Goal: Transaction & Acquisition: Book appointment/travel/reservation

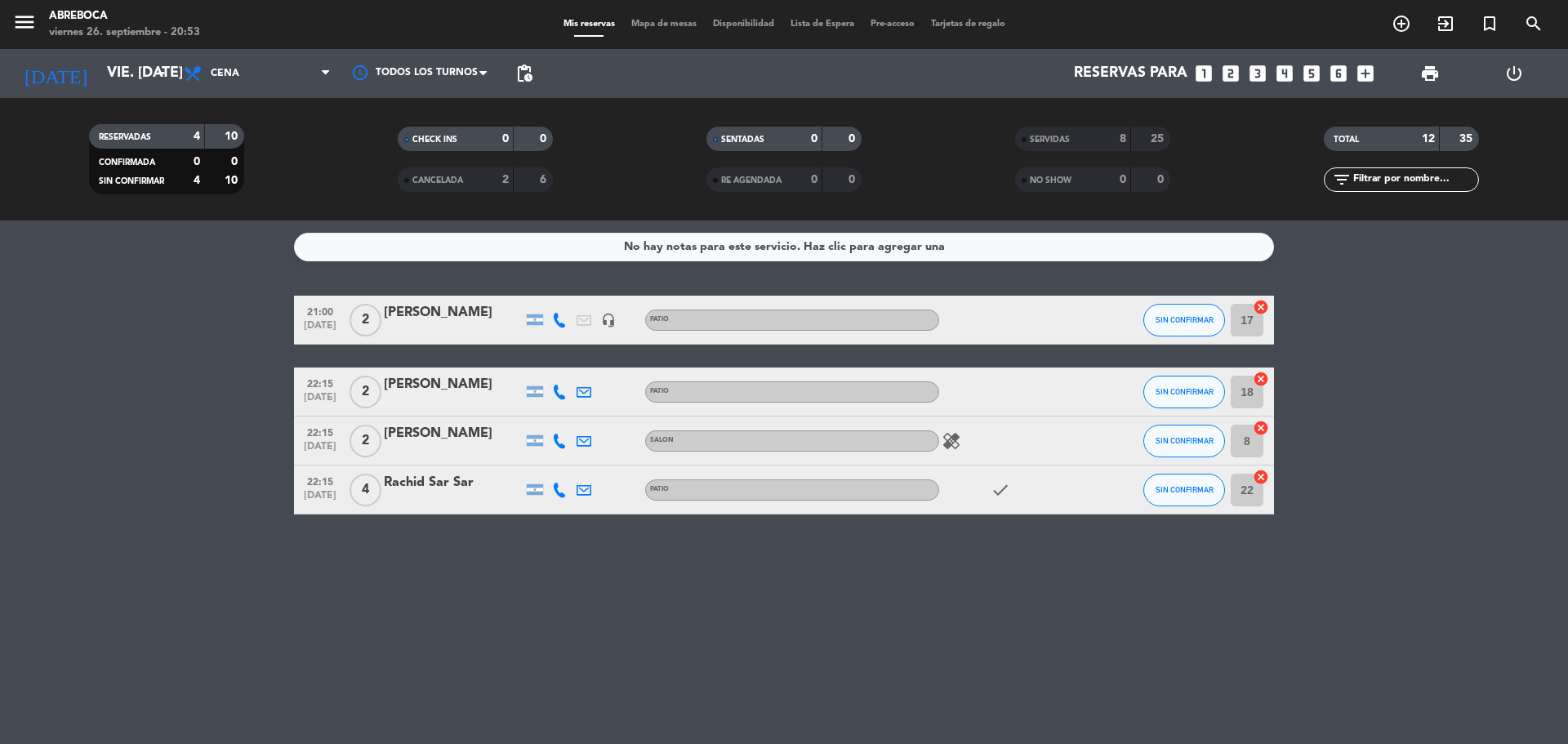
click at [1288, 78] on icon "looks_4" at bounding box center [1284, 73] width 21 height 21
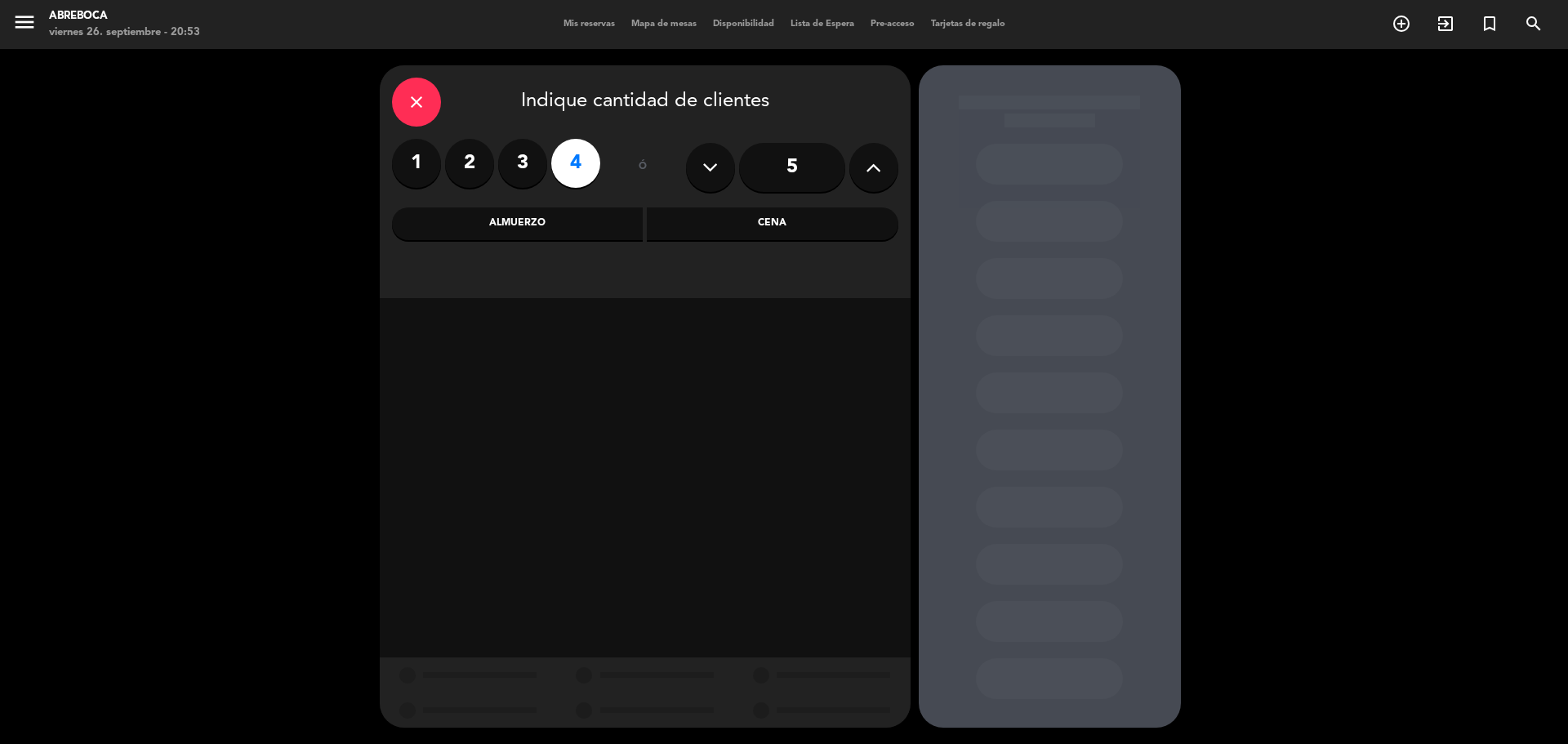
click at [547, 217] on div "Almuerzo" at bounding box center [518, 224] width 252 height 33
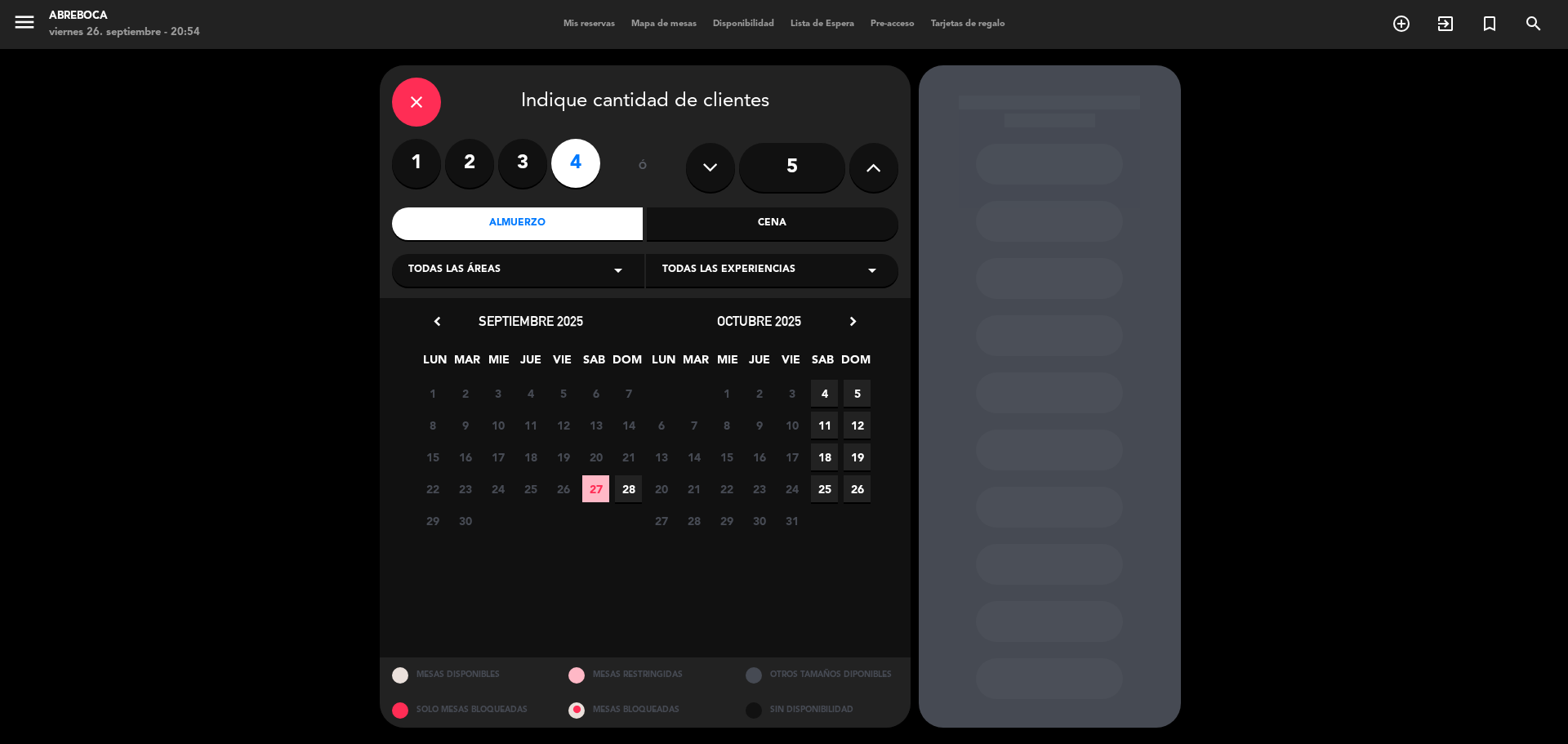
click at [713, 279] on div "Todas las experiencias arrow_drop_down" at bounding box center [772, 270] width 253 height 33
click at [626, 488] on span "28" at bounding box center [629, 489] width 27 height 27
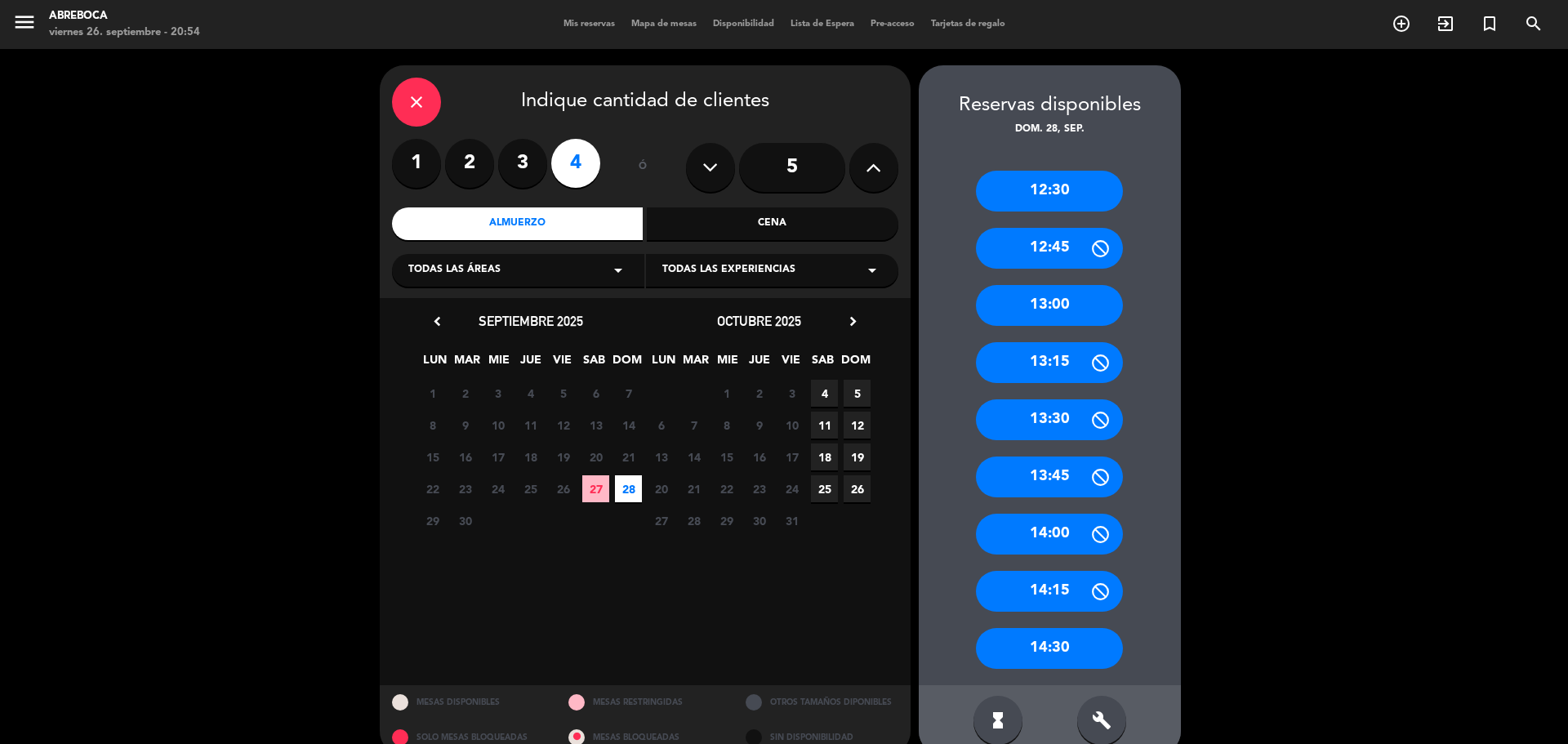
click at [628, 489] on span "28" at bounding box center [629, 489] width 27 height 27
click at [715, 274] on span "Todas las experiencias" at bounding box center [729, 269] width 133 height 16
click at [700, 307] on div "SALON" at bounding box center [772, 311] width 220 height 16
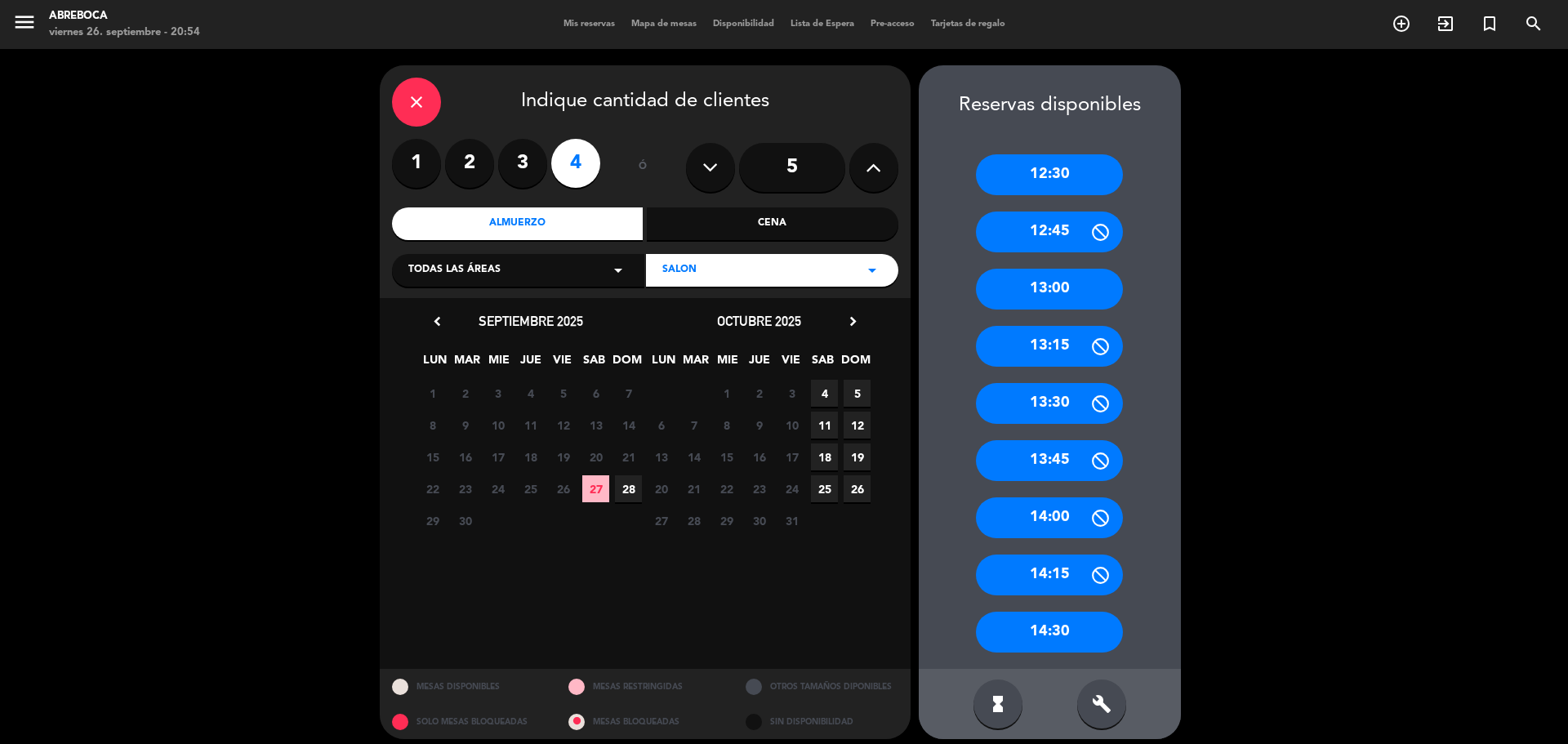
click at [628, 491] on span "28" at bounding box center [629, 489] width 27 height 27
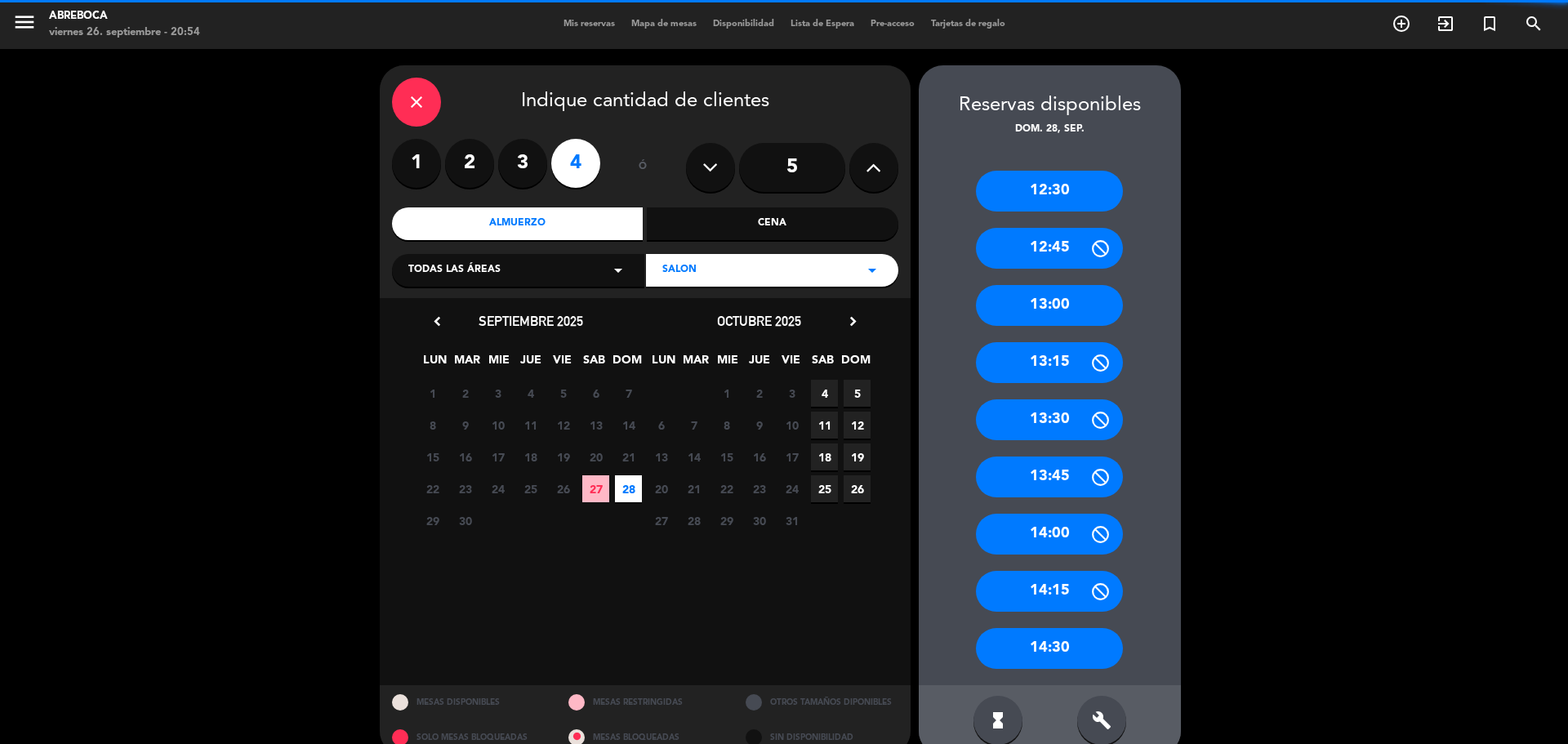
click at [628, 491] on span "28" at bounding box center [629, 489] width 27 height 27
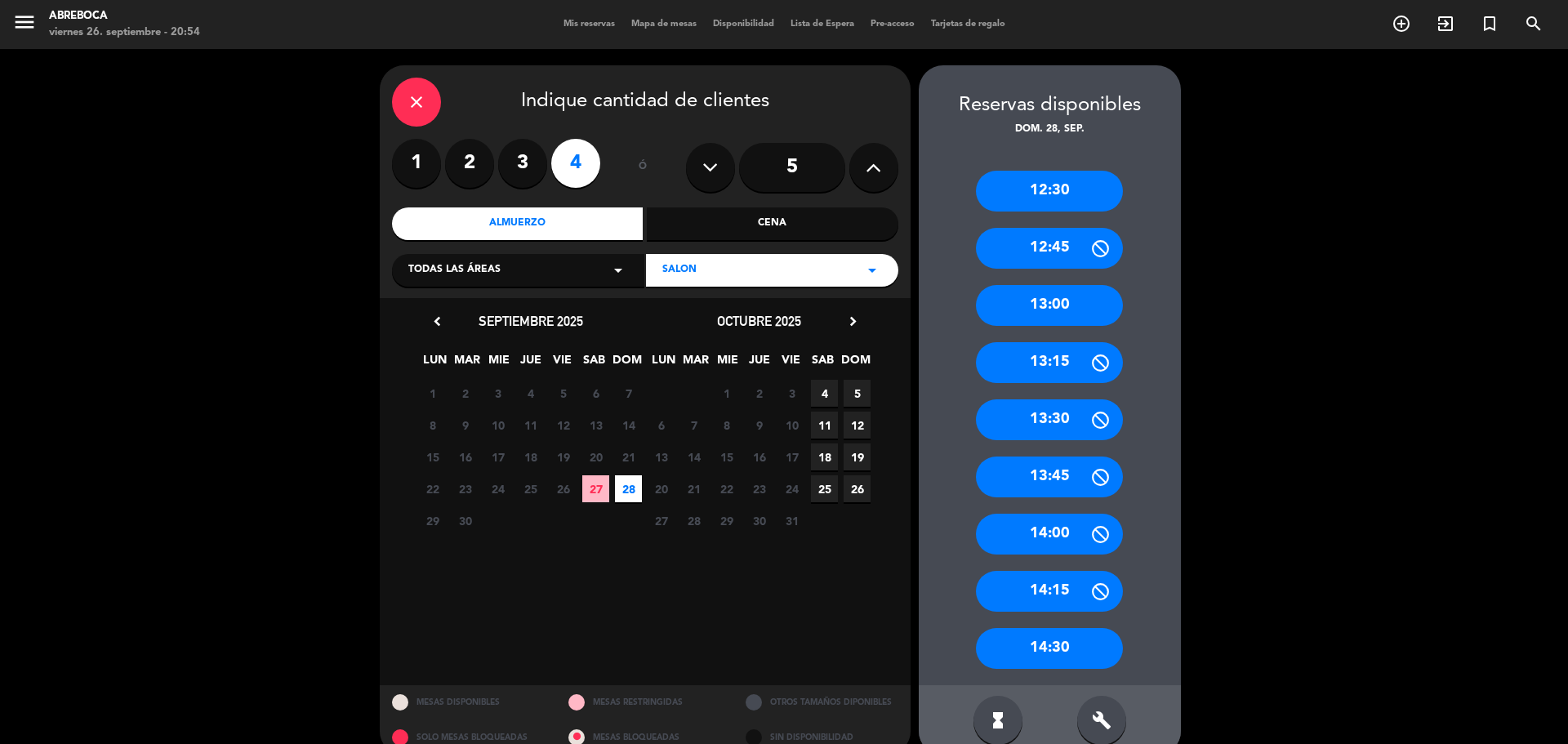
click at [1034, 310] on div "13:00" at bounding box center [1049, 305] width 147 height 41
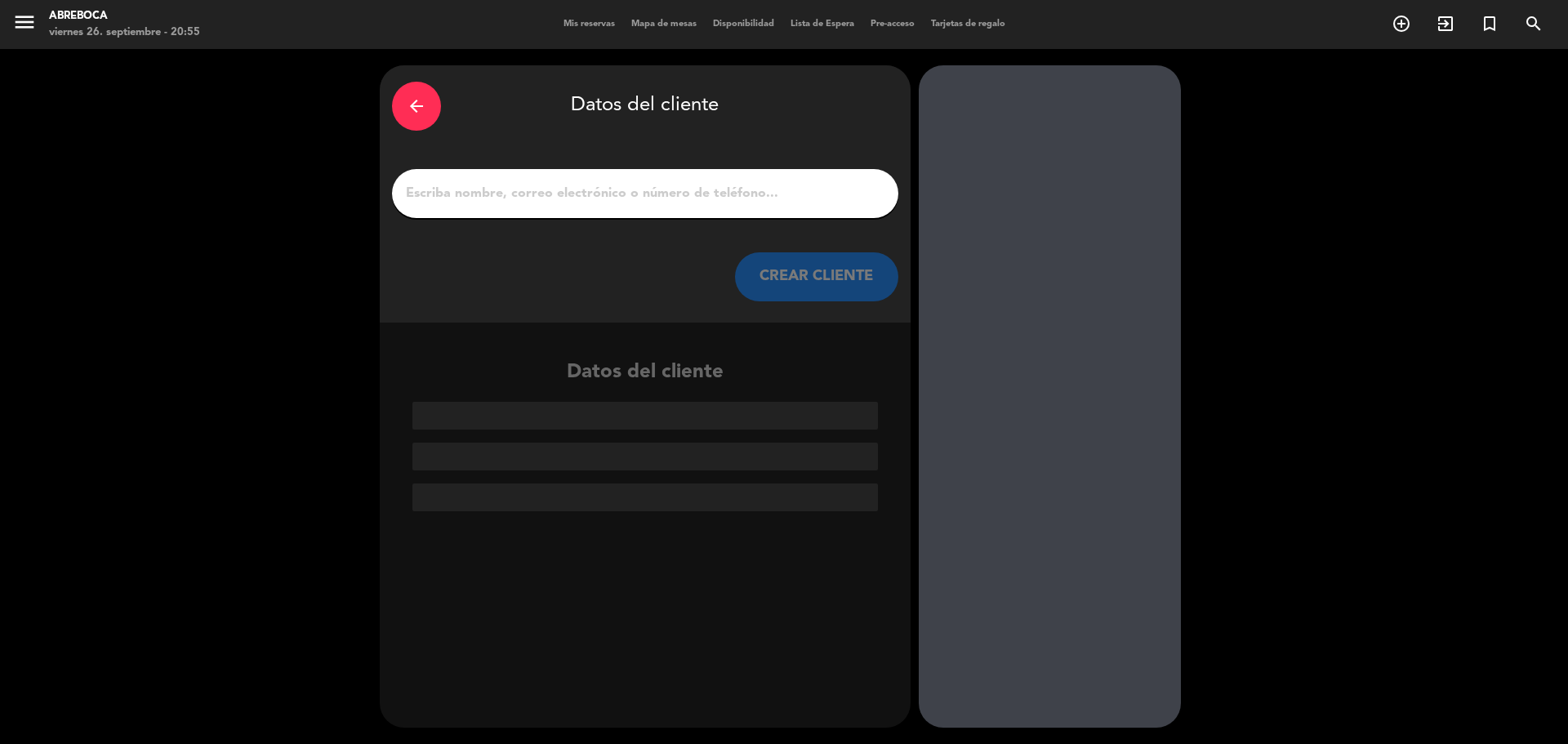
click at [717, 191] on input "1" at bounding box center [645, 193] width 482 height 23
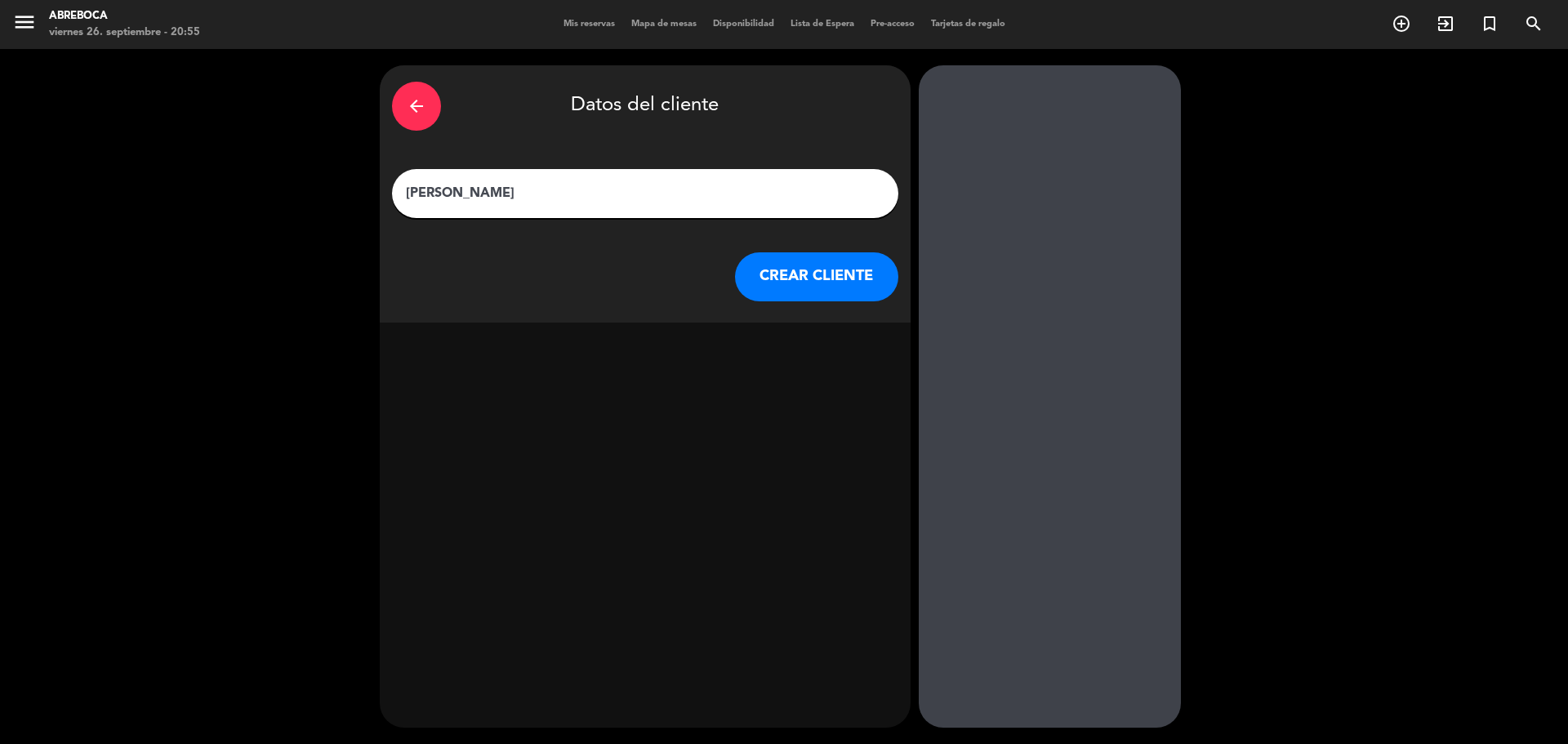
type input "[PERSON_NAME]"
click at [800, 275] on button "CREAR CLIENTE" at bounding box center [816, 277] width 163 height 49
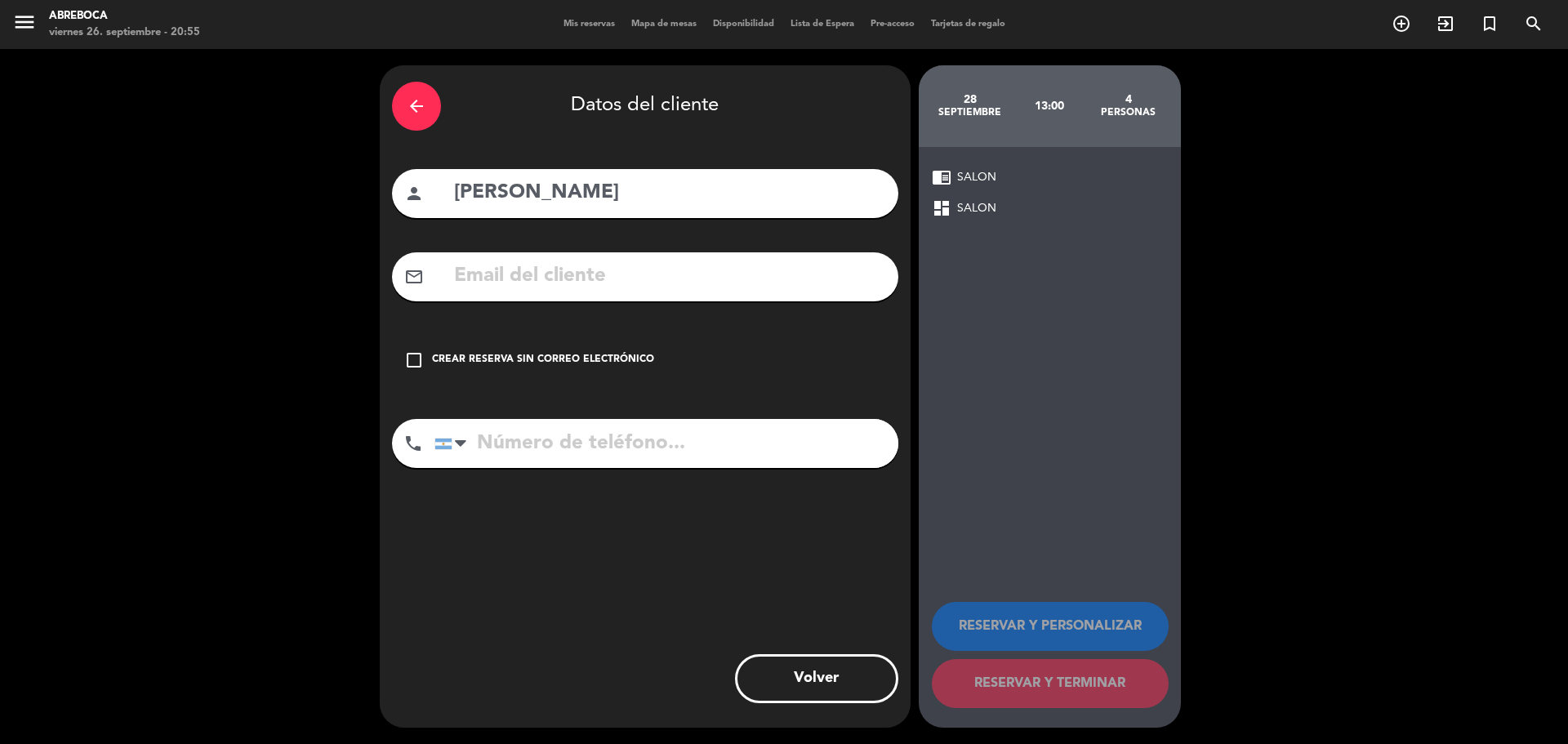
click at [525, 360] on div "Crear reserva sin correo electrónico" at bounding box center [542, 360] width 222 height 16
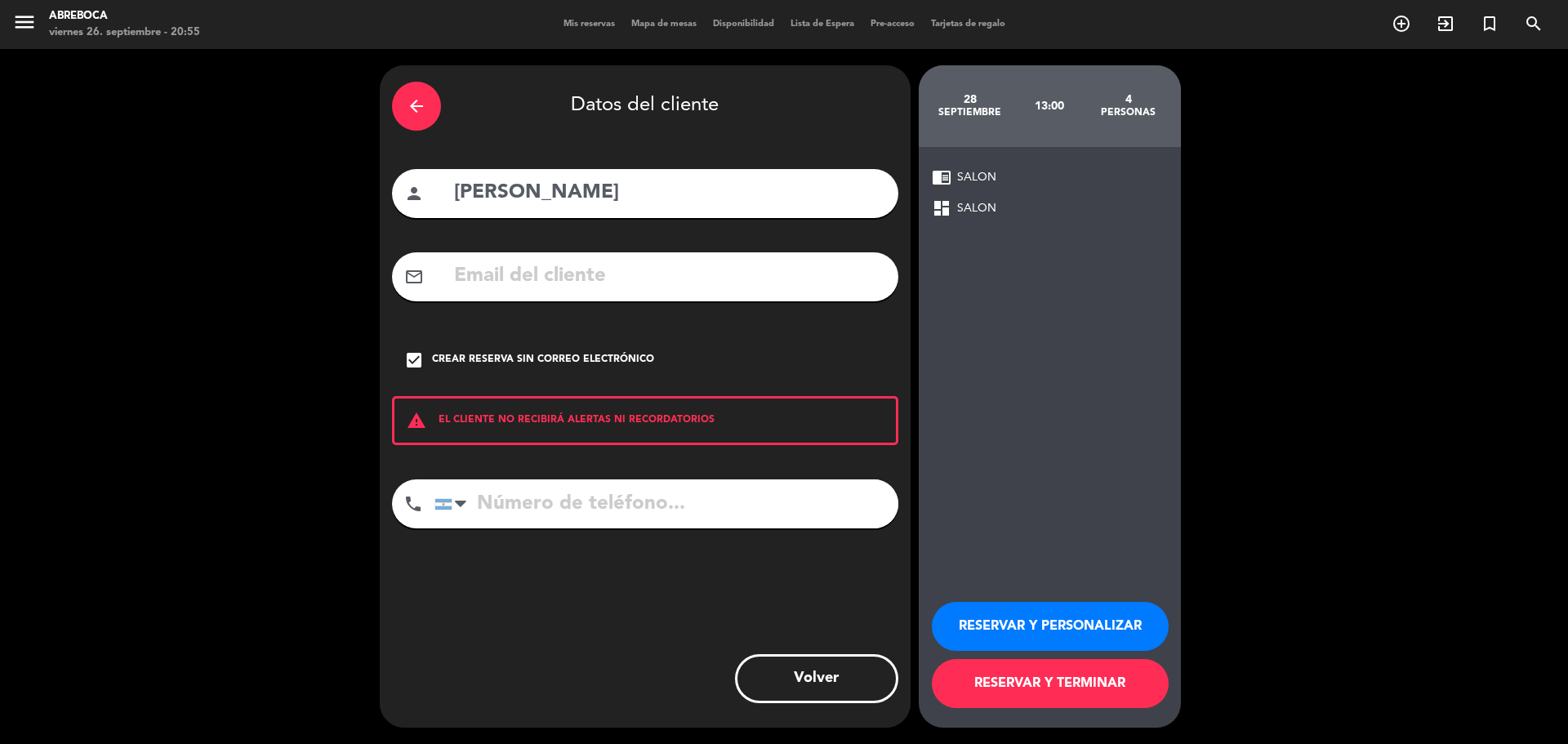
click at [507, 503] on input "tel" at bounding box center [666, 503] width 464 height 49
type input "1155115894"
click at [979, 625] on button "RESERVAR Y PERSONALIZAR" at bounding box center [1050, 626] width 237 height 49
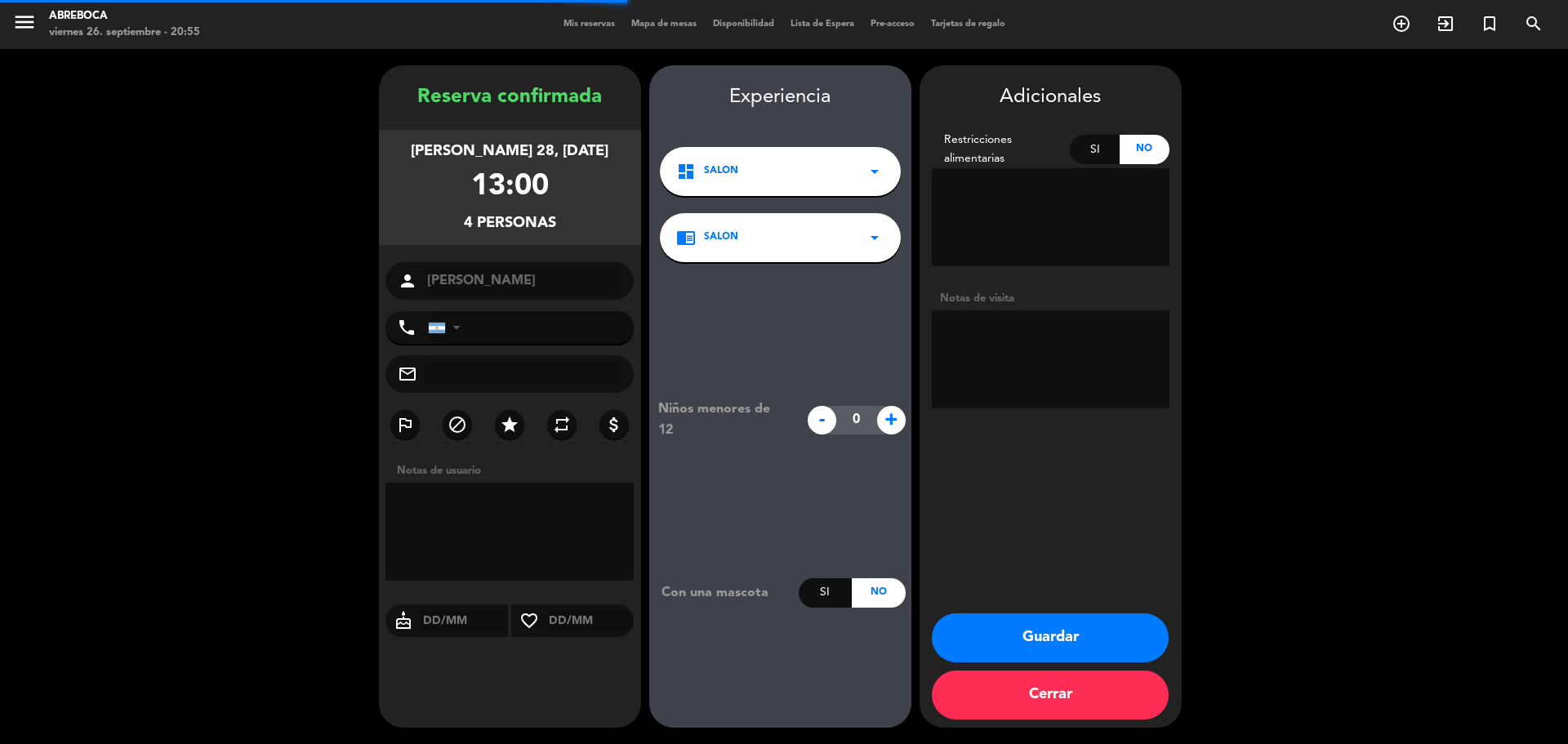
type input "[PHONE_NUMBER]"
click at [1024, 627] on button "Guardar" at bounding box center [1050, 638] width 237 height 49
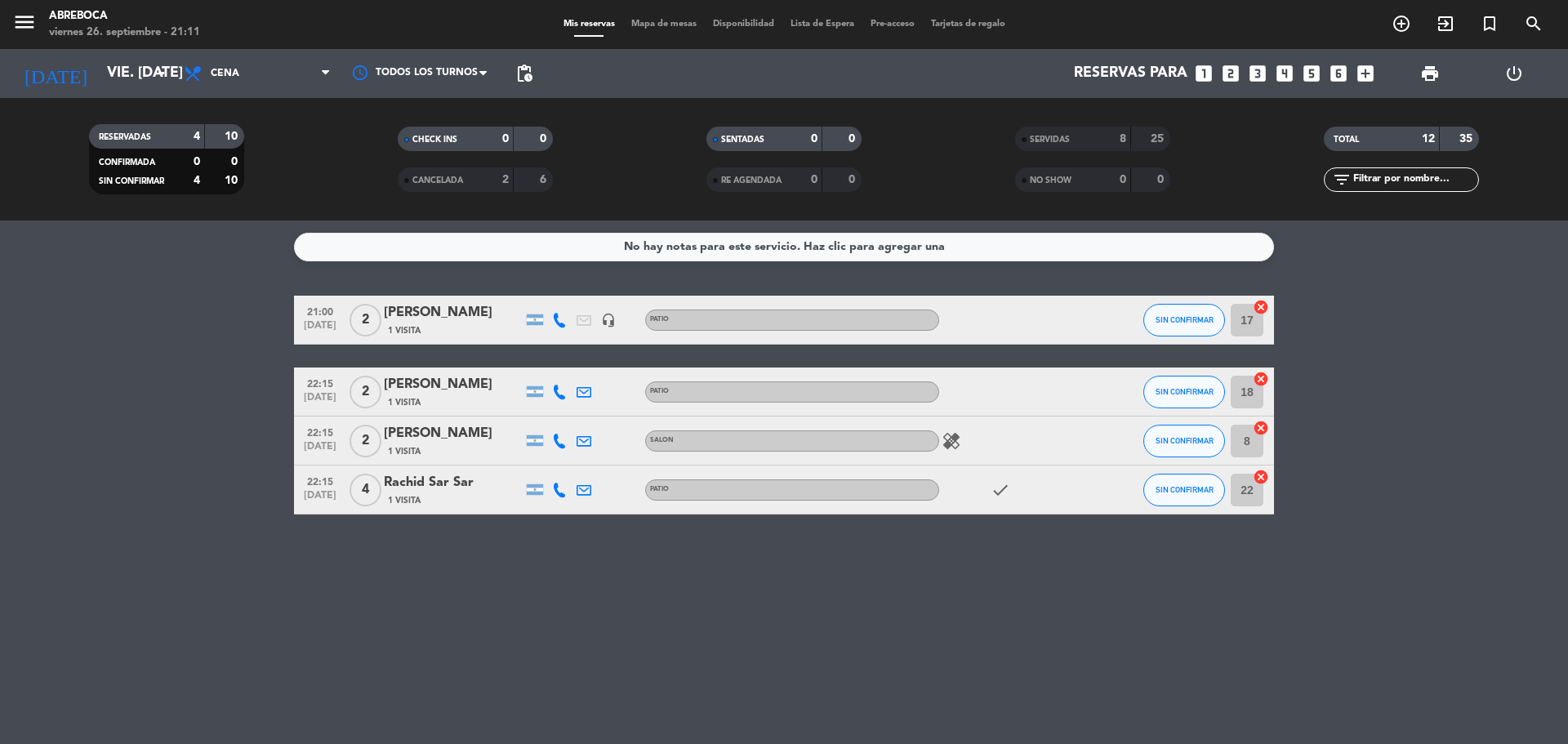
click at [1227, 73] on icon "looks_two" at bounding box center [1230, 73] width 21 height 21
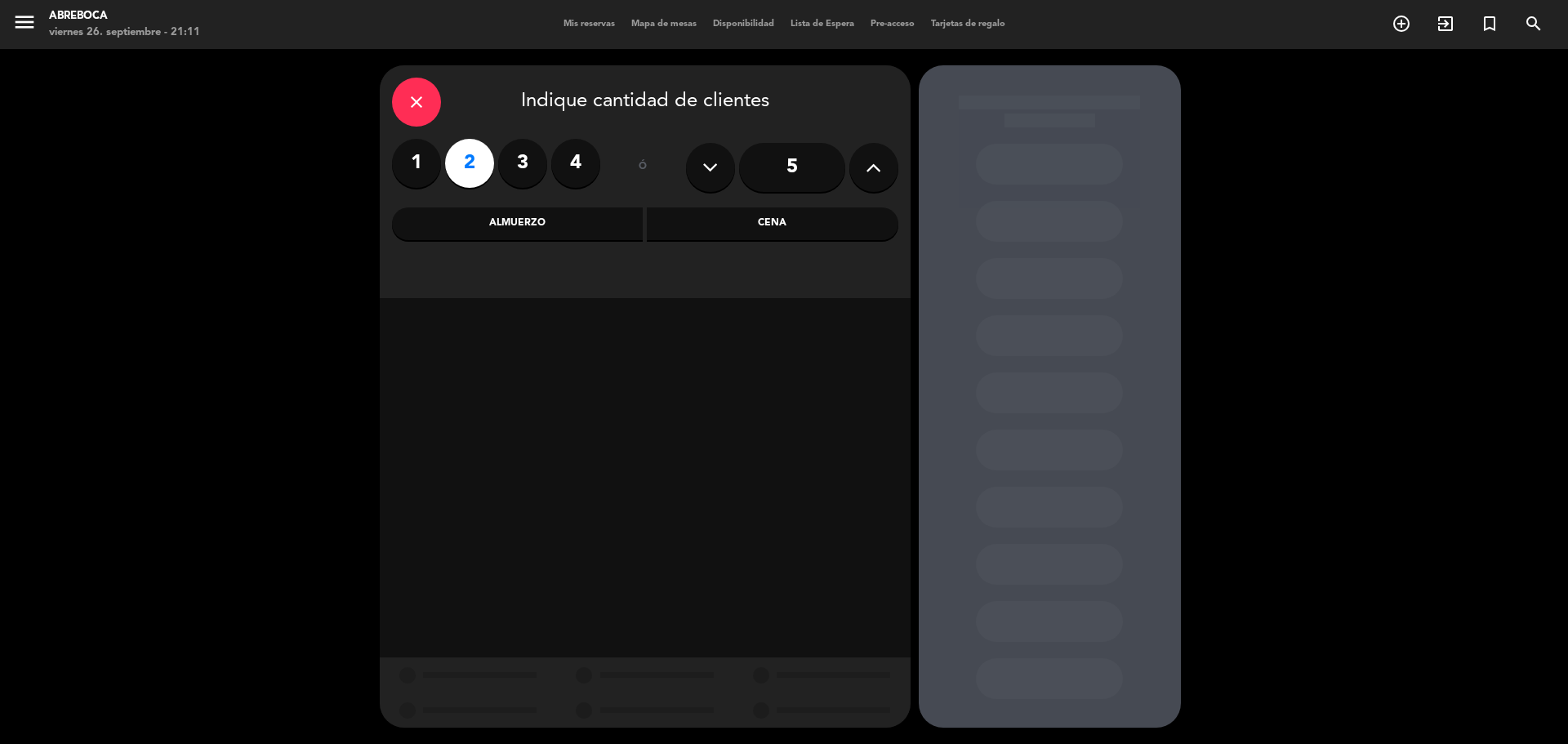
click at [718, 236] on div "Cena" at bounding box center [773, 224] width 252 height 33
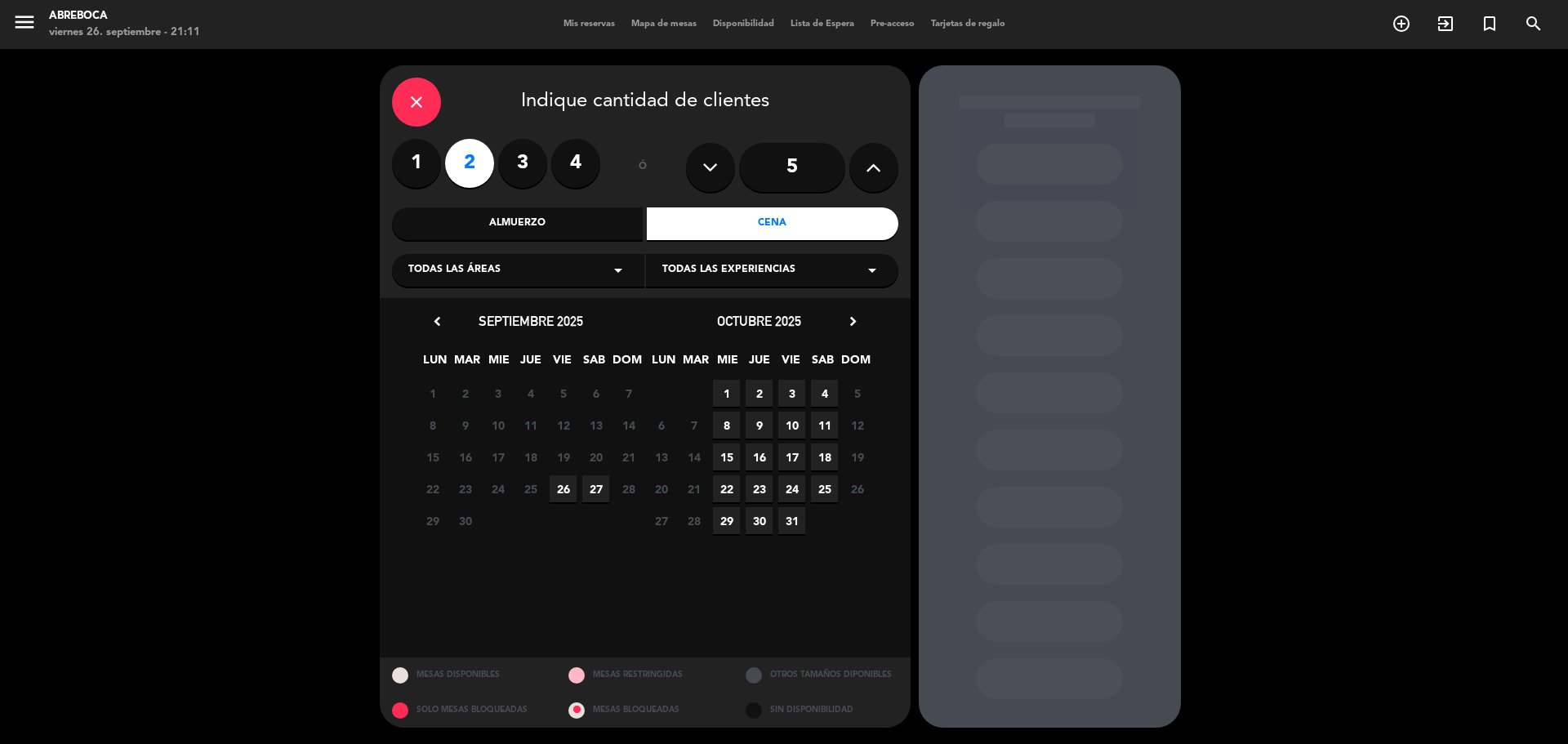
click at [560, 502] on span "26" at bounding box center [564, 489] width 27 height 27
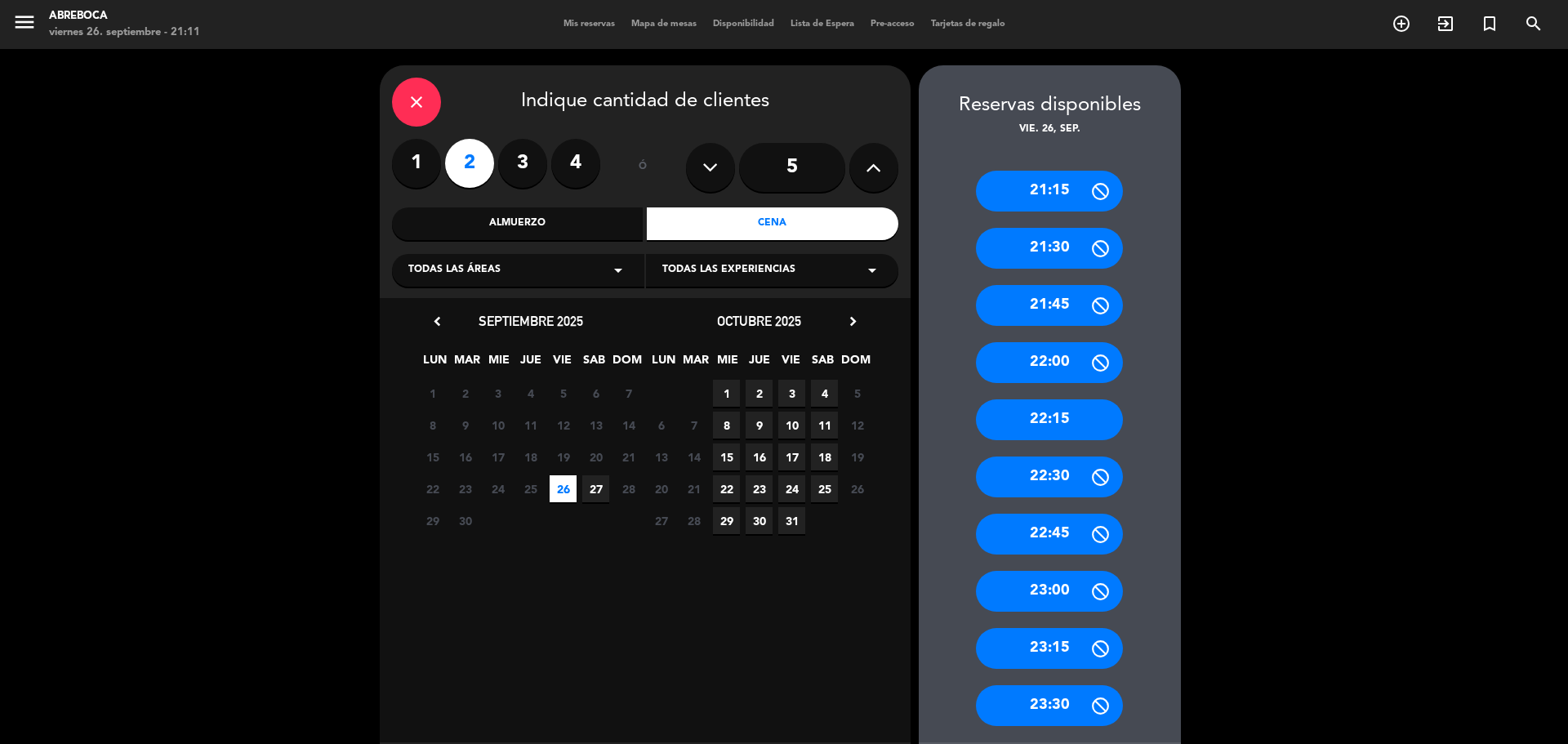
click at [760, 268] on span "Todas las experiencias" at bounding box center [729, 269] width 133 height 16
click at [728, 304] on div "SALON" at bounding box center [772, 311] width 220 height 16
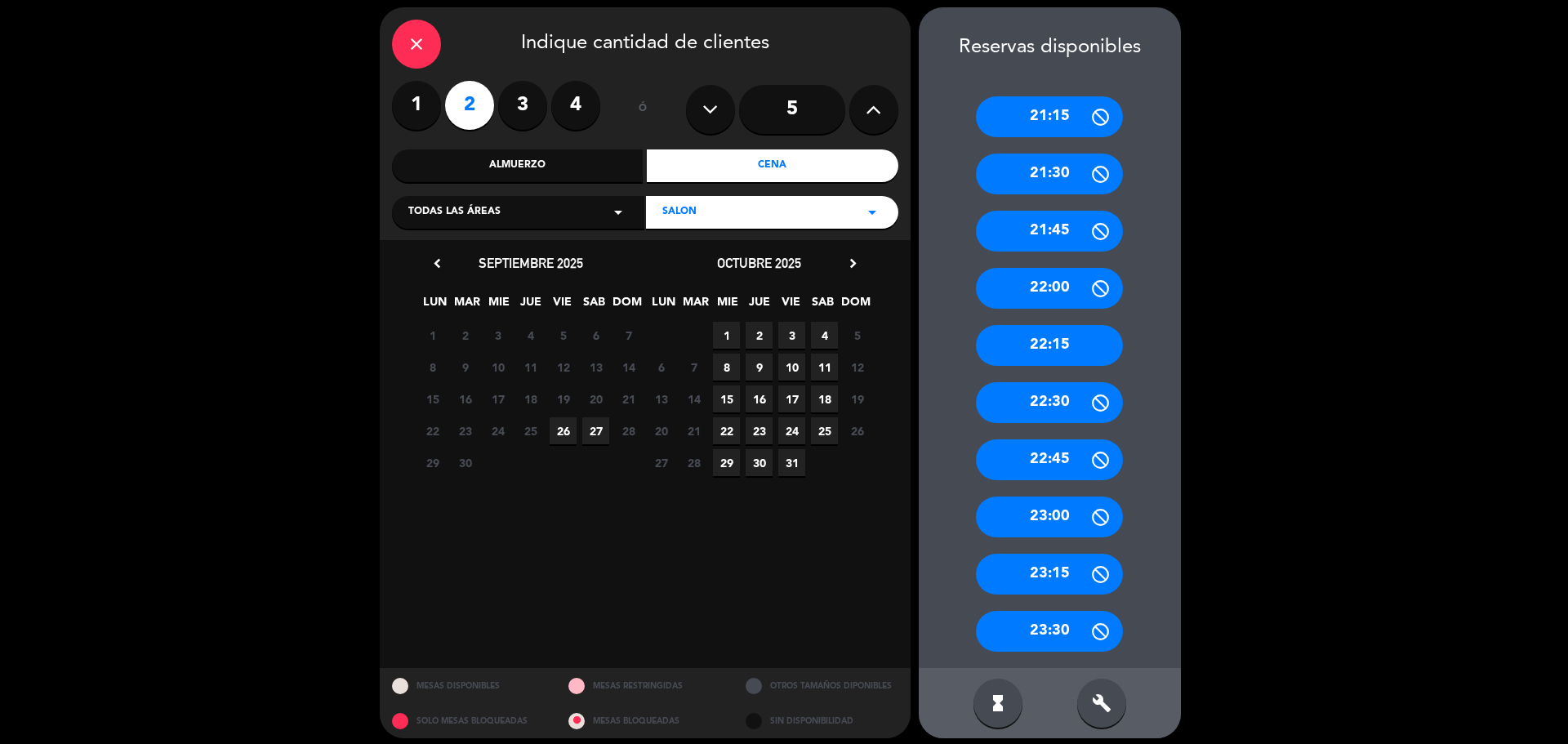
scroll to position [68, 0]
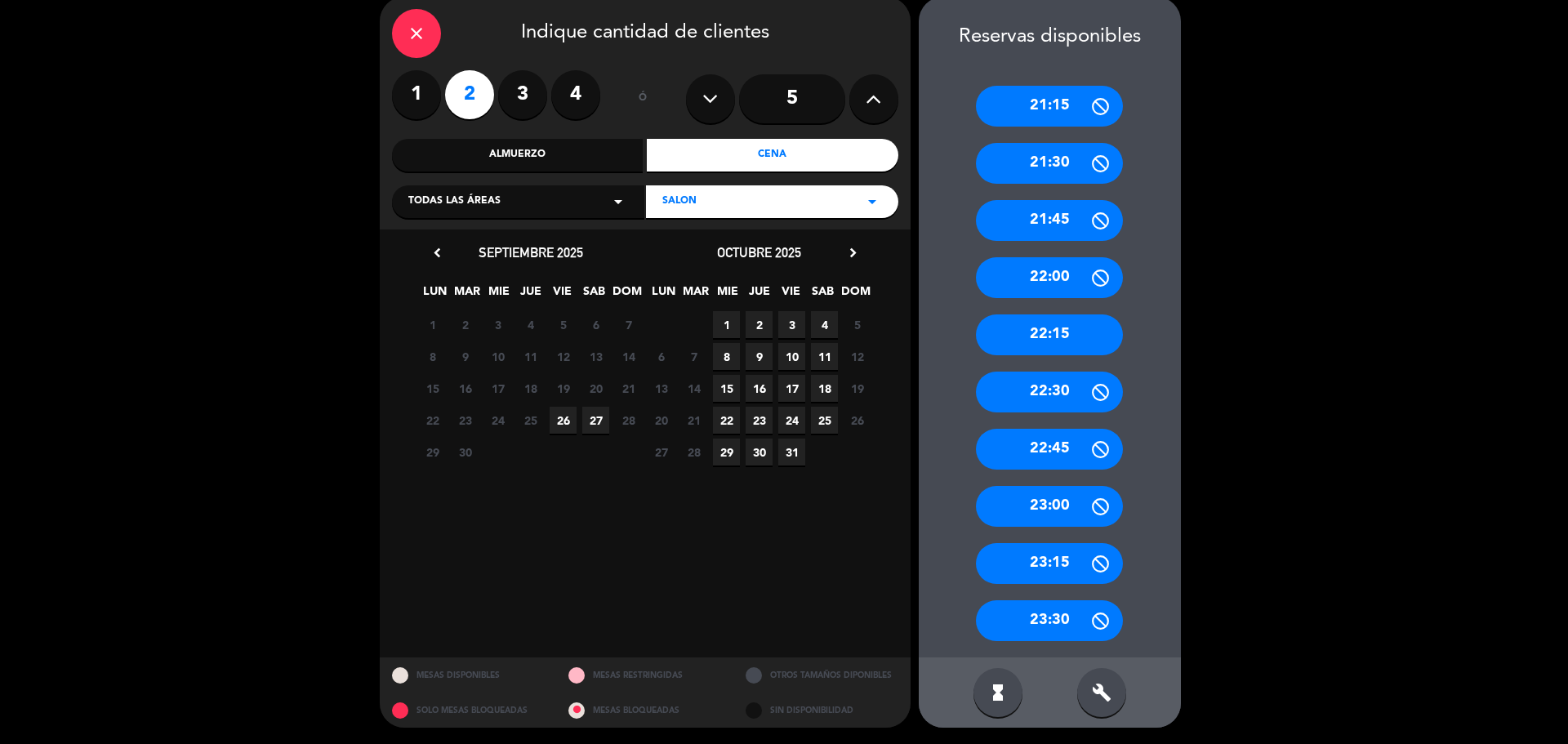
click at [563, 423] on span "26" at bounding box center [564, 420] width 27 height 27
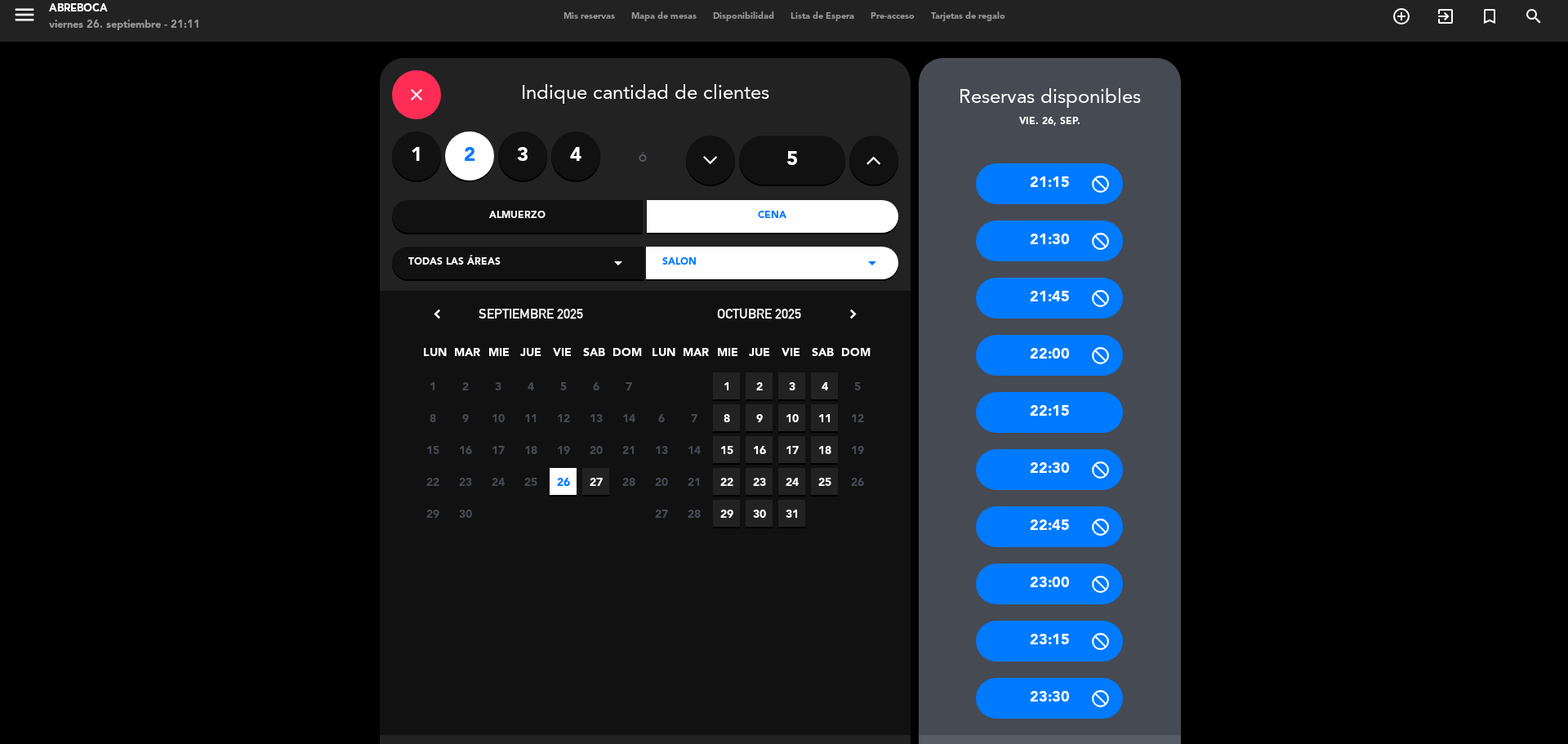
scroll to position [0, 0]
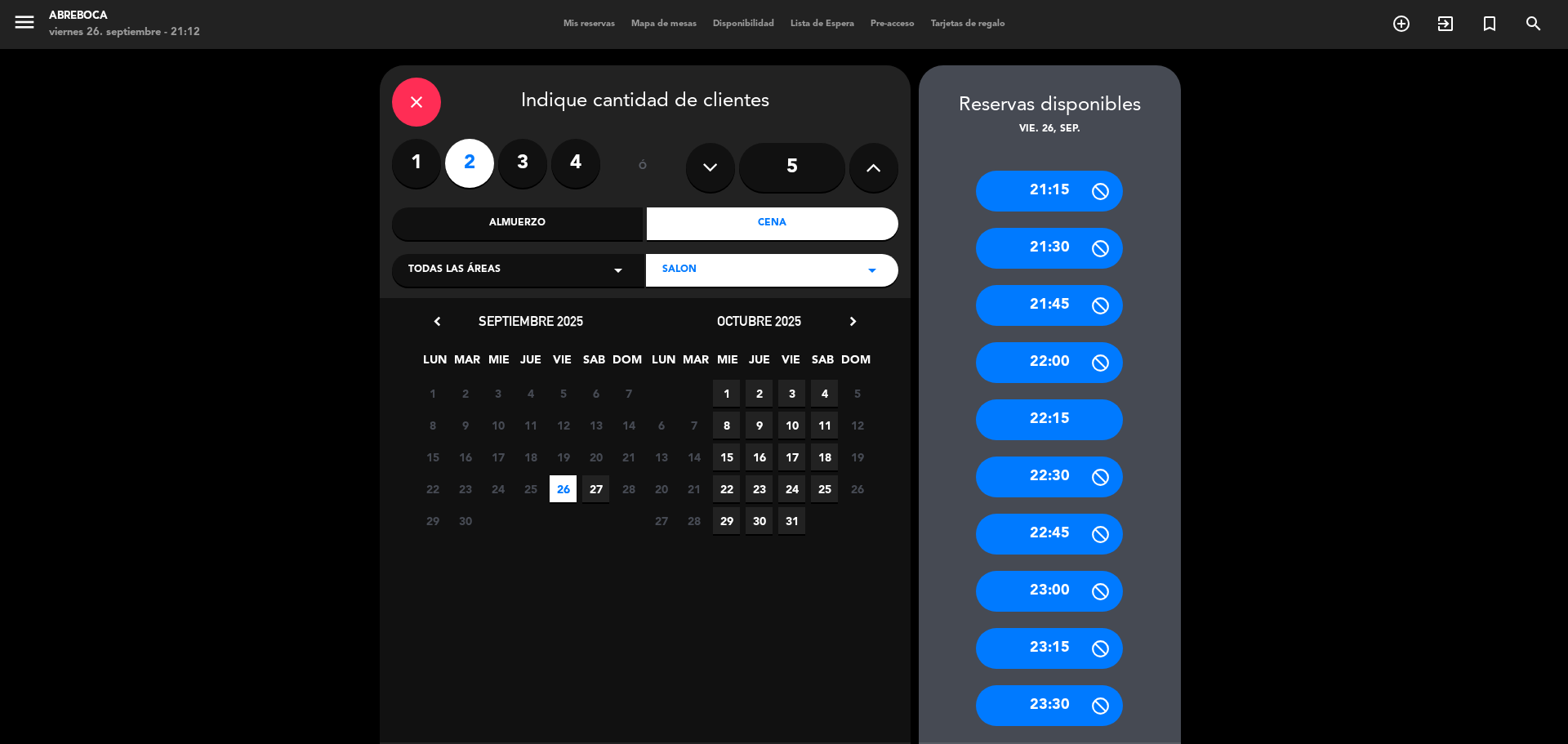
click at [785, 273] on div "SALON arrow_drop_down" at bounding box center [772, 270] width 253 height 33
click at [745, 331] on div "PATIO" at bounding box center [772, 334] width 220 height 16
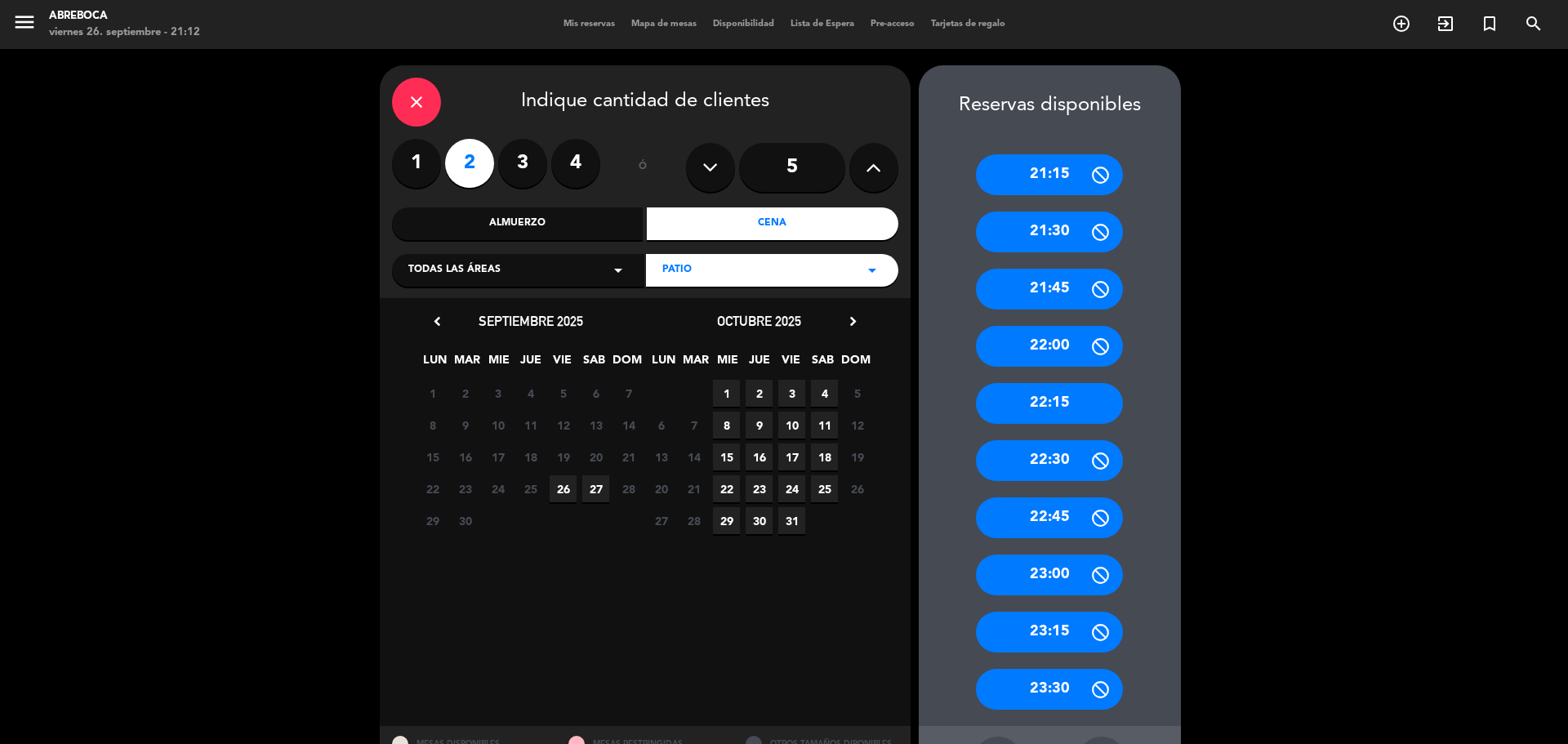
click at [570, 495] on span "26" at bounding box center [564, 489] width 27 height 27
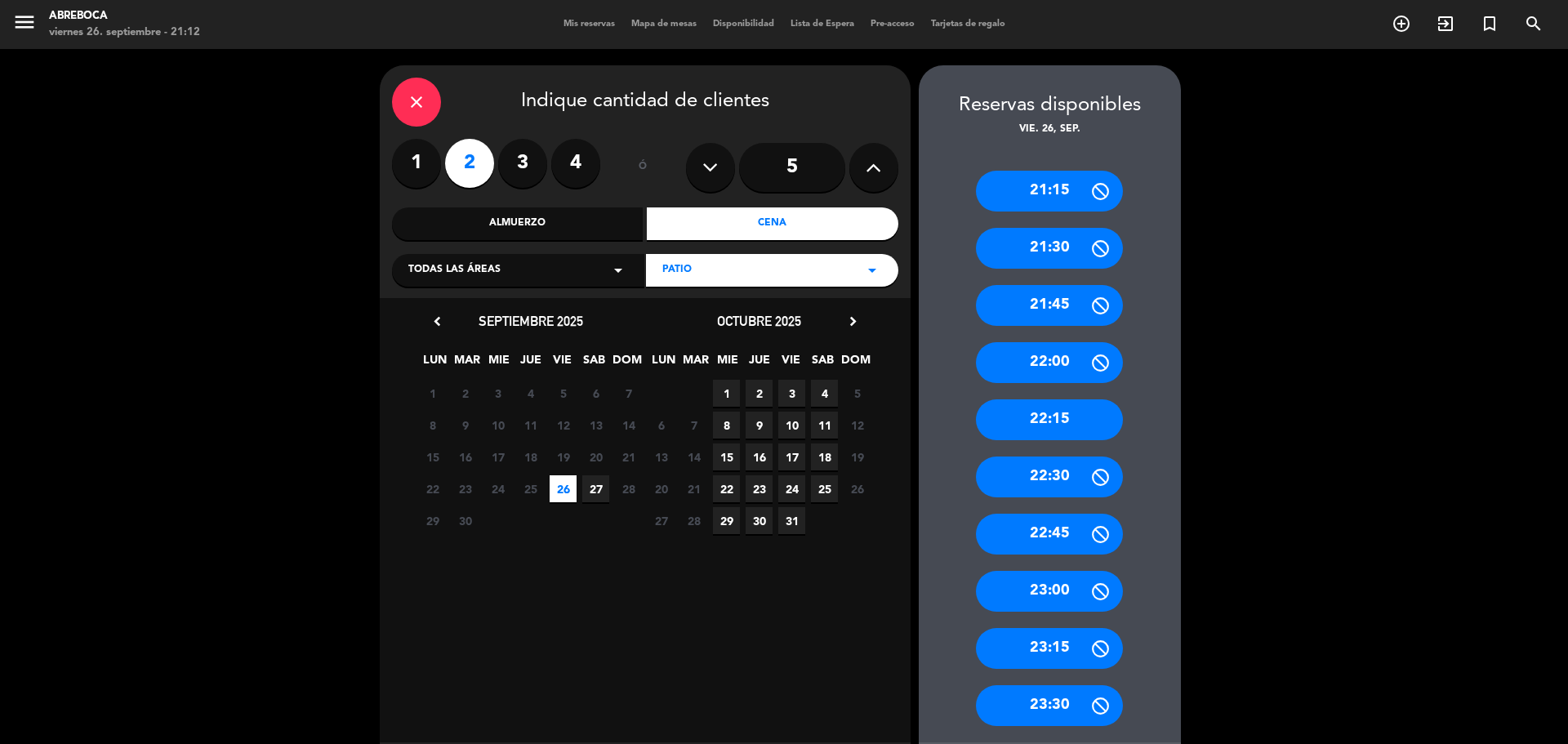
click at [430, 102] on div "close" at bounding box center [416, 102] width 49 height 49
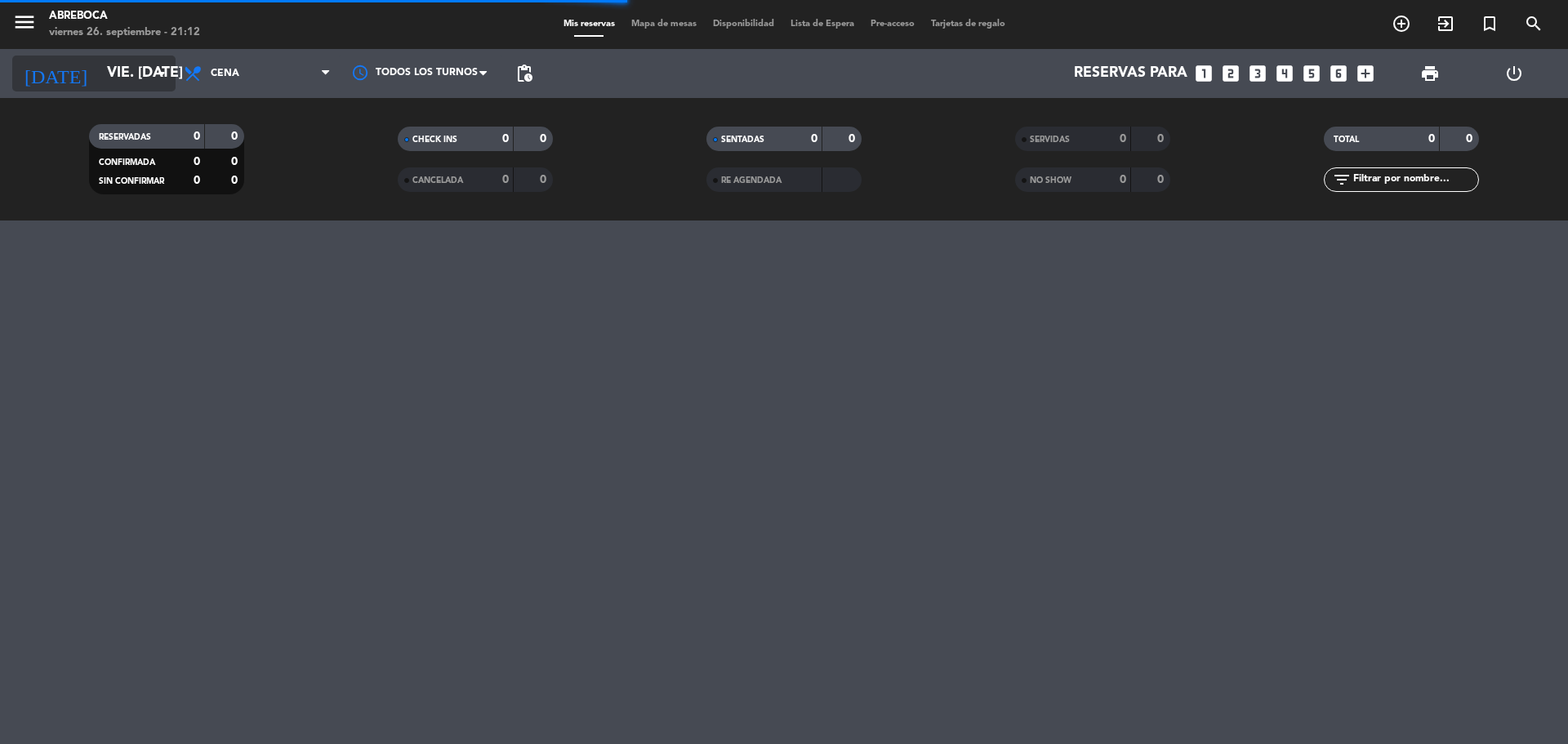
click at [113, 69] on input "vie. [DATE]" at bounding box center [193, 73] width 189 height 33
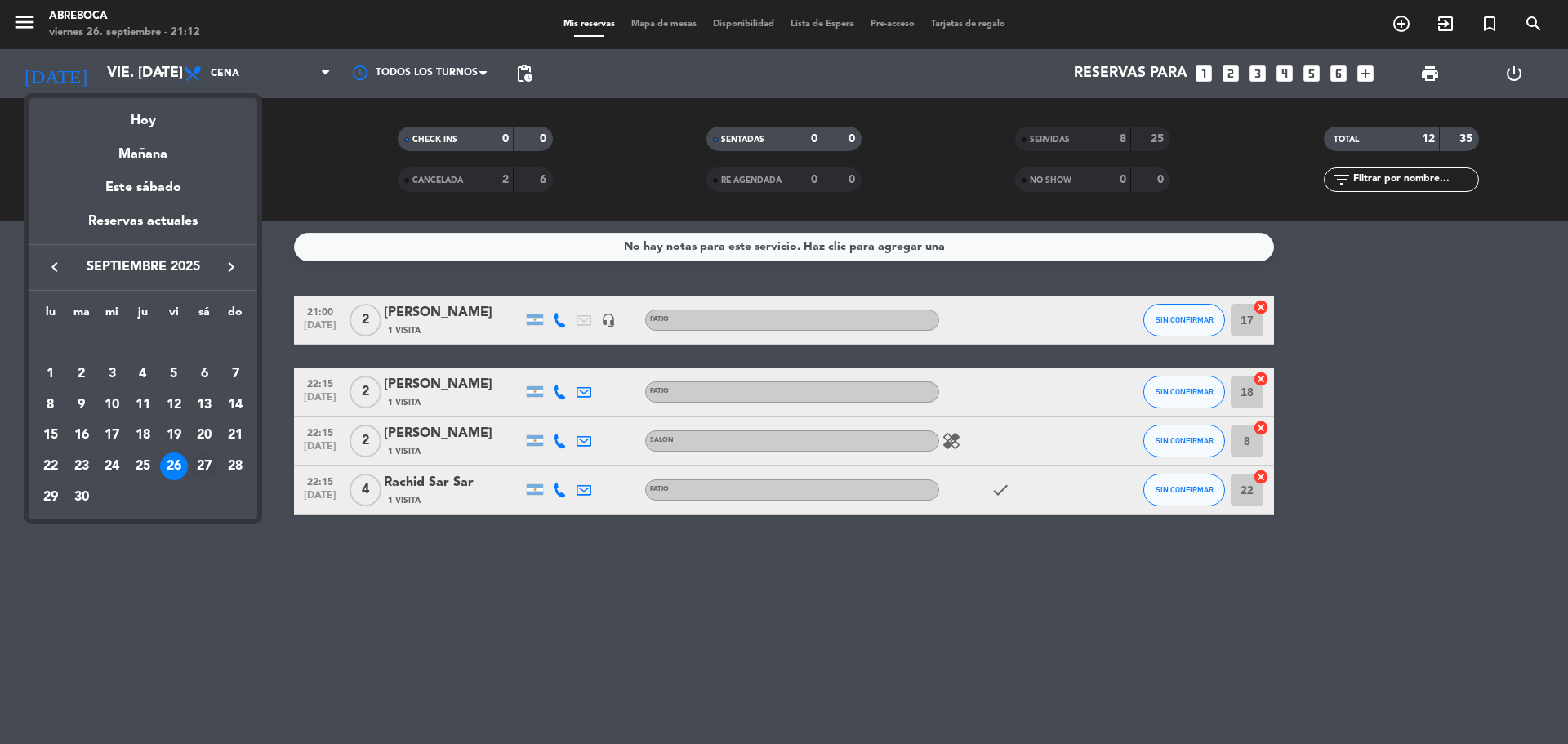
click at [204, 479] on div "27" at bounding box center [204, 466] width 28 height 28
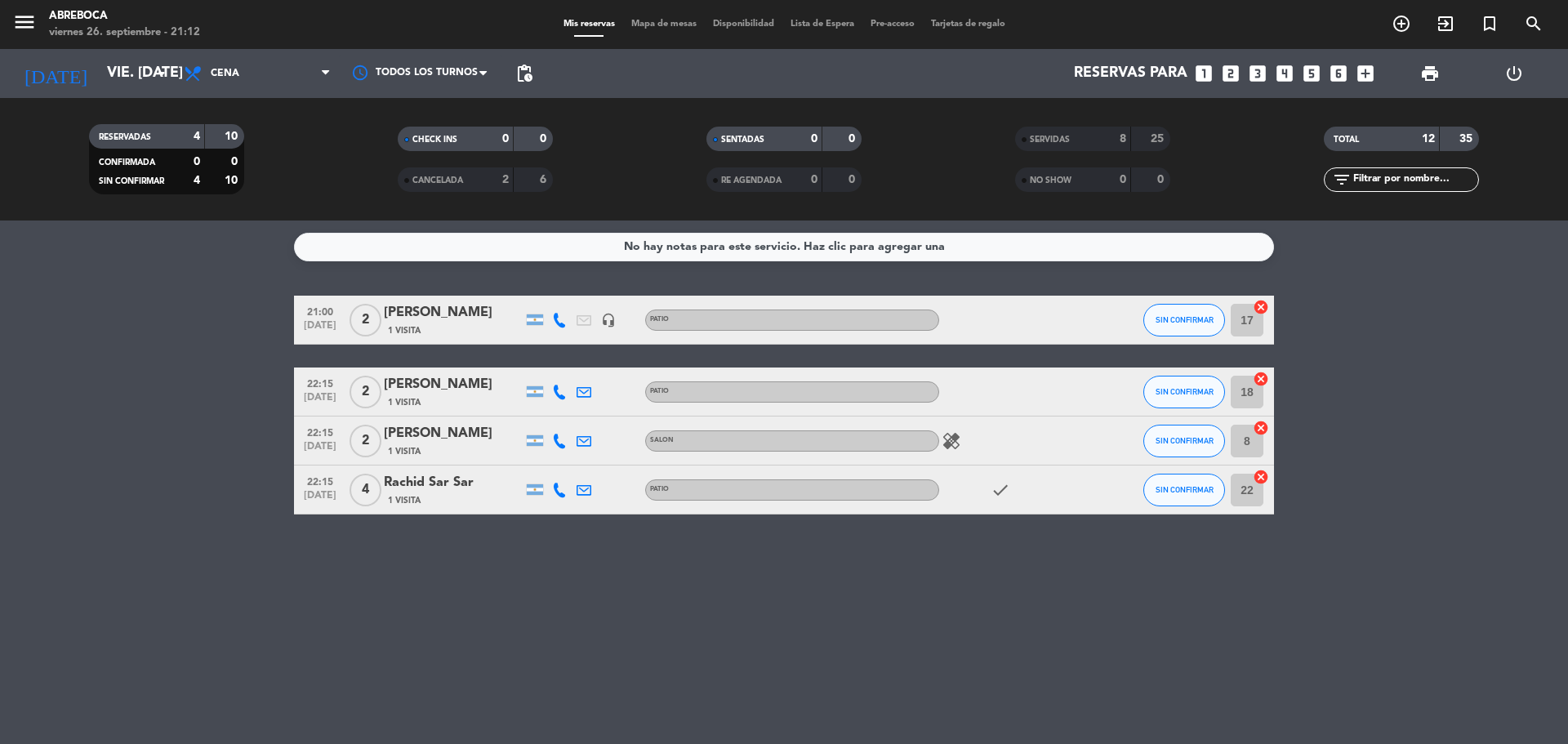
type input "sáb. [DATE]"
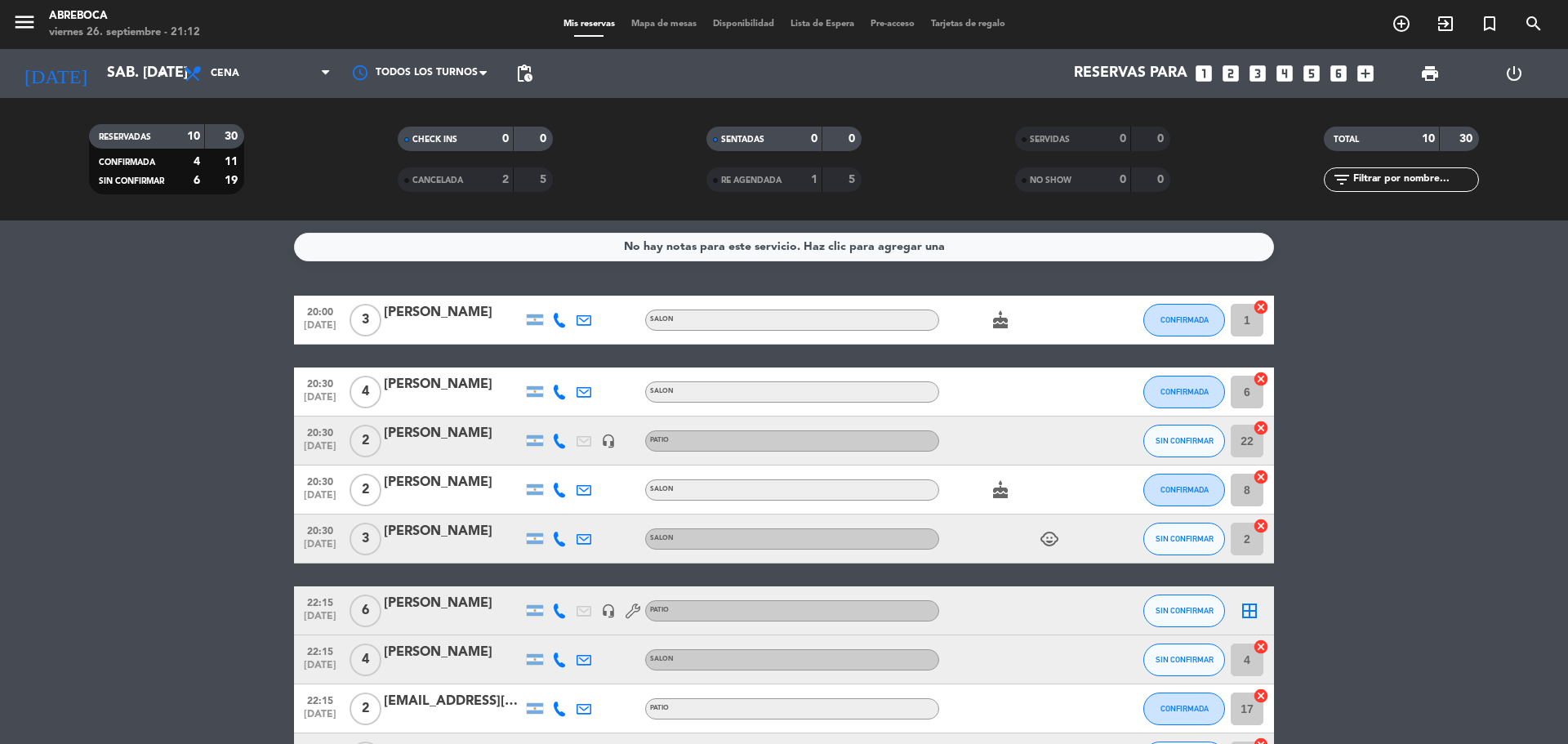
click at [1236, 71] on icon "looks_two" at bounding box center [1230, 73] width 21 height 21
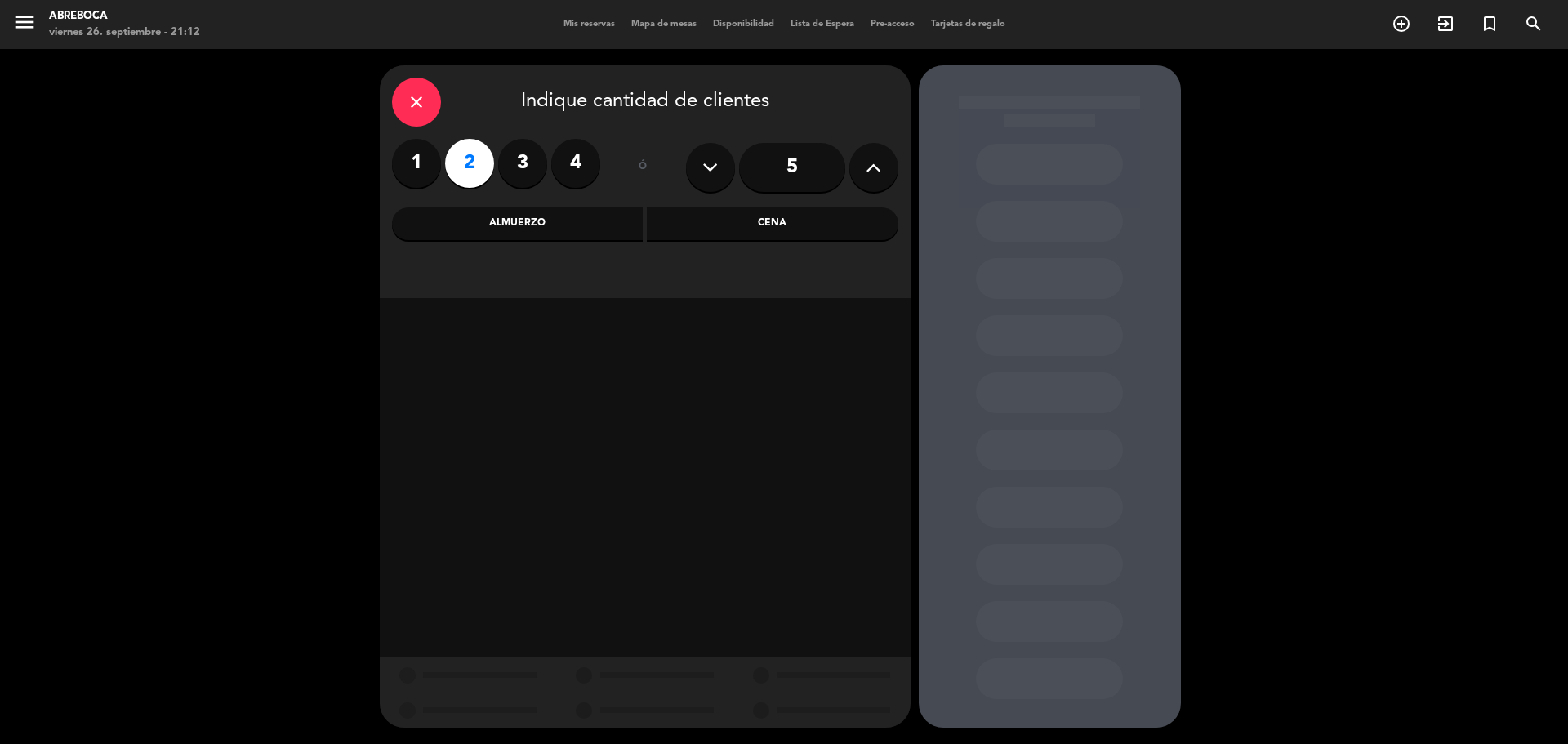
click at [684, 221] on div "Cena" at bounding box center [773, 224] width 252 height 33
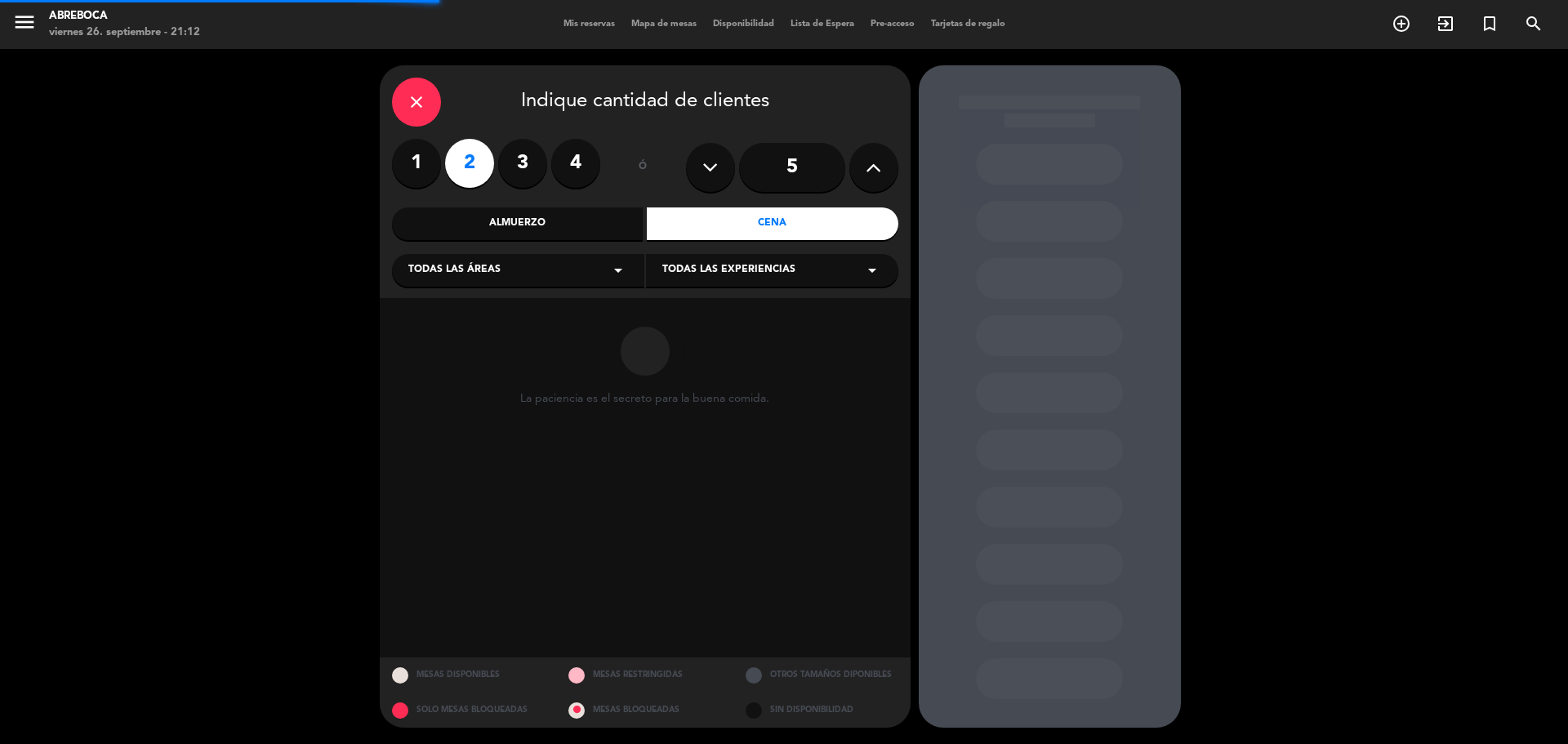
click at [680, 273] on span "Todas las experiencias" at bounding box center [729, 269] width 133 height 16
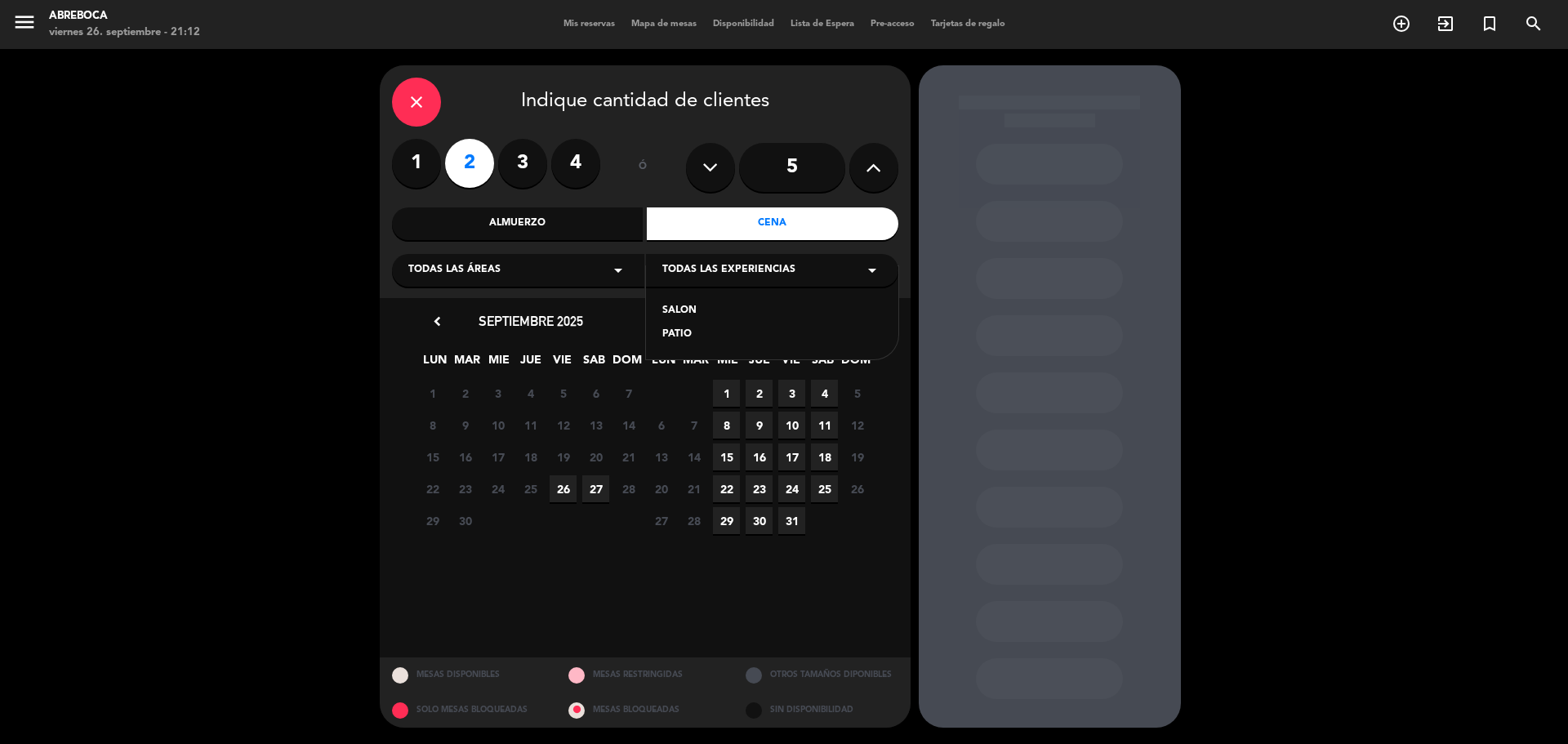
click at [669, 334] on div "PATIO" at bounding box center [772, 334] width 220 height 16
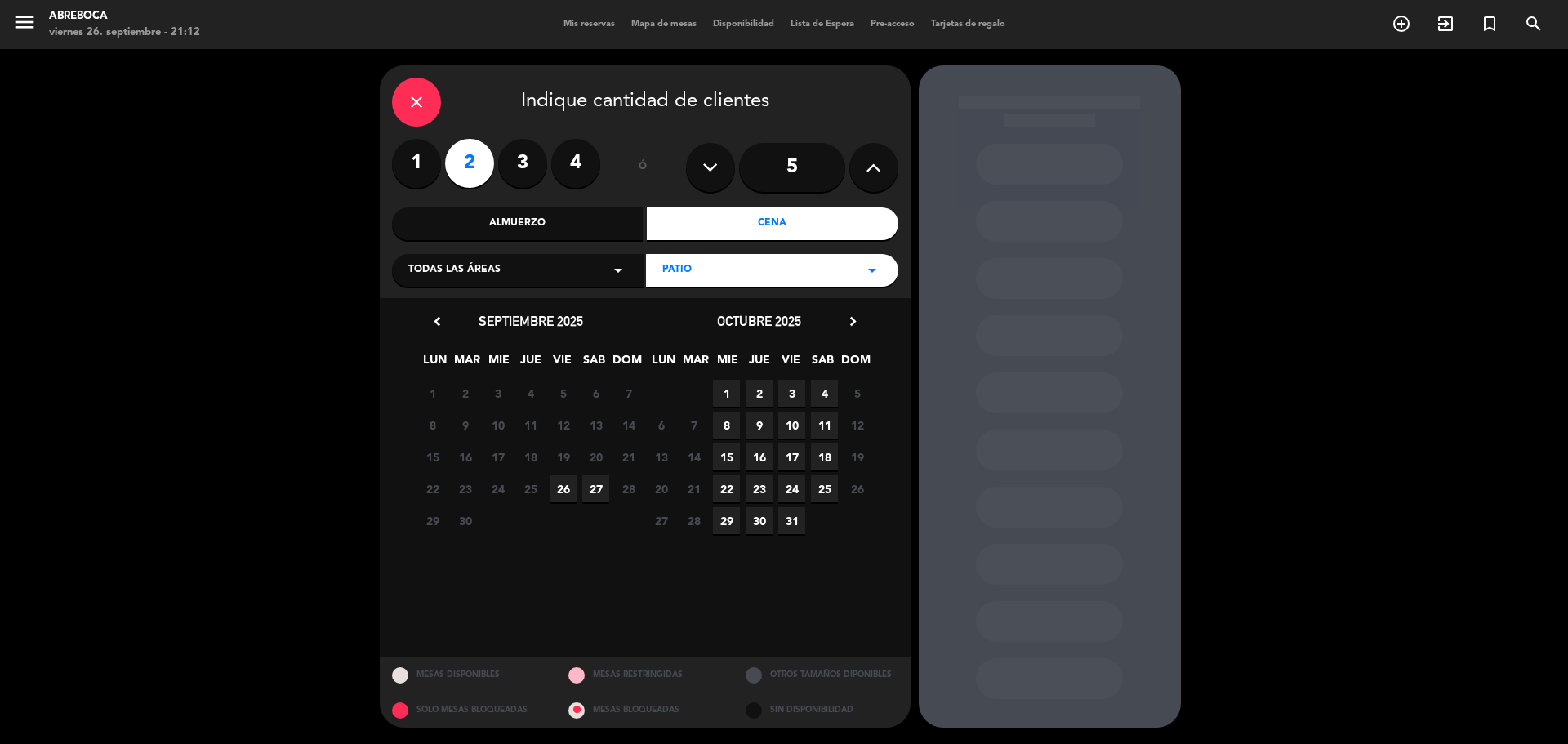
click at [593, 491] on span "27" at bounding box center [596, 489] width 27 height 27
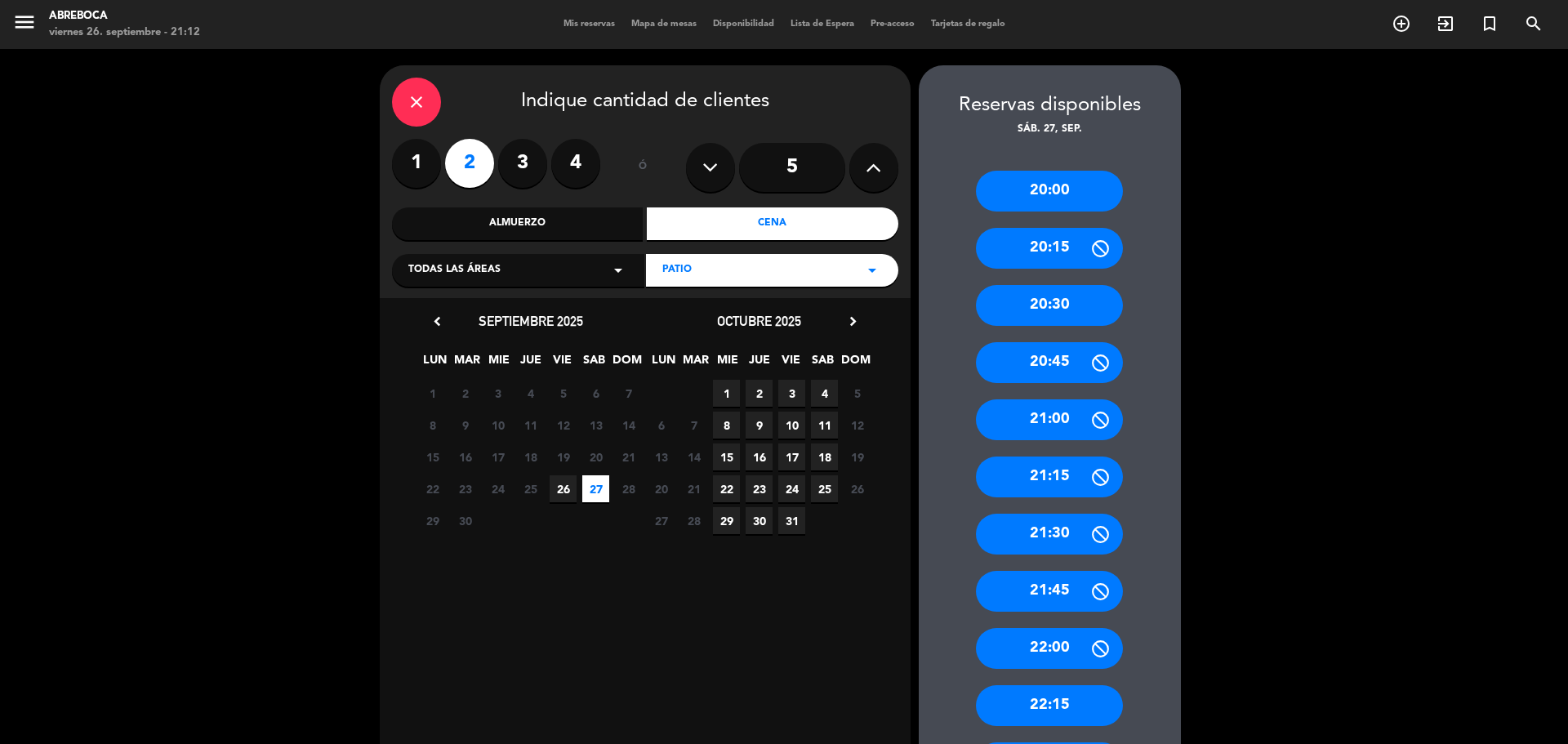
click at [1048, 321] on div "20:30" at bounding box center [1049, 305] width 147 height 41
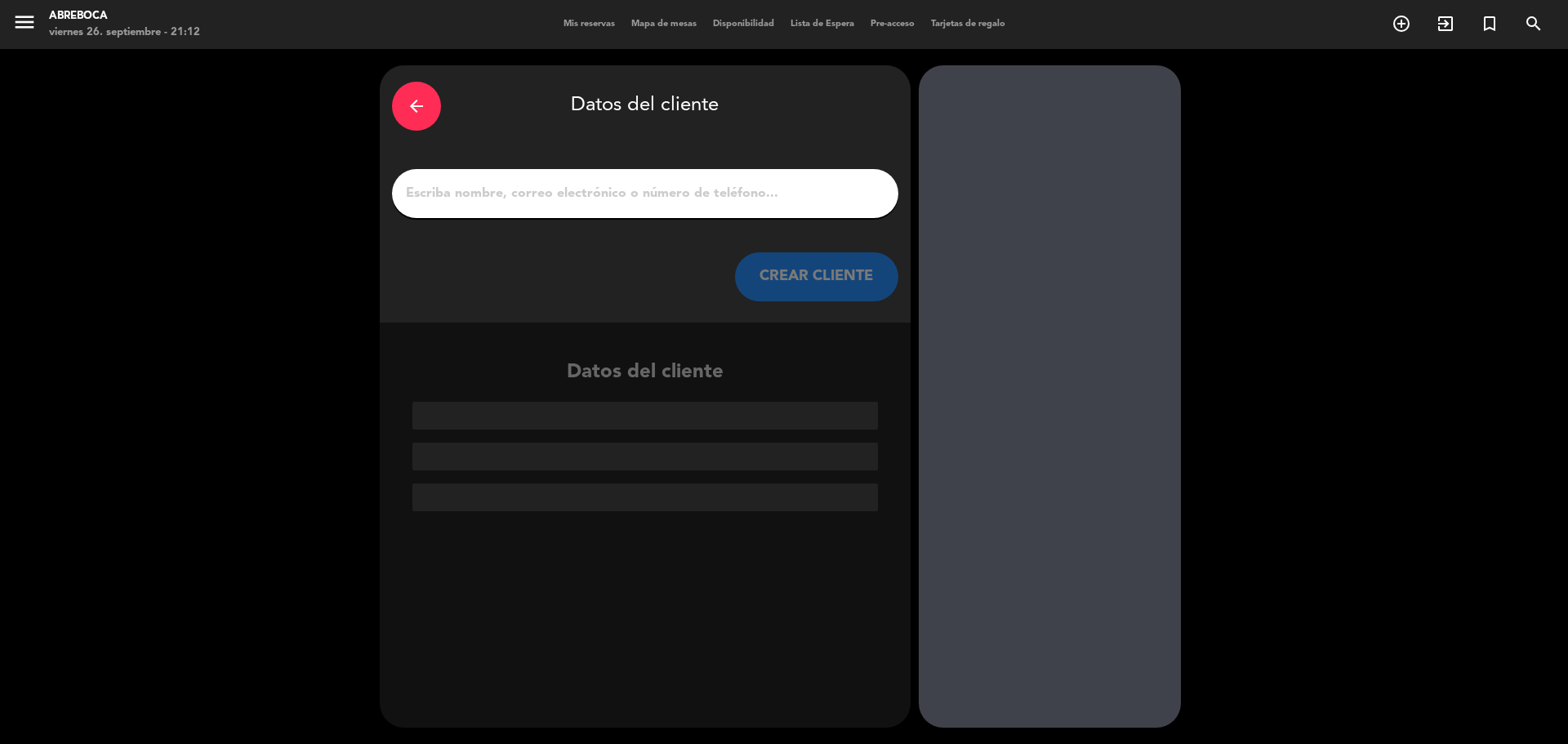
click at [785, 198] on input "1" at bounding box center [645, 193] width 482 height 23
click at [419, 110] on icon "arrow_back" at bounding box center [416, 106] width 19 height 19
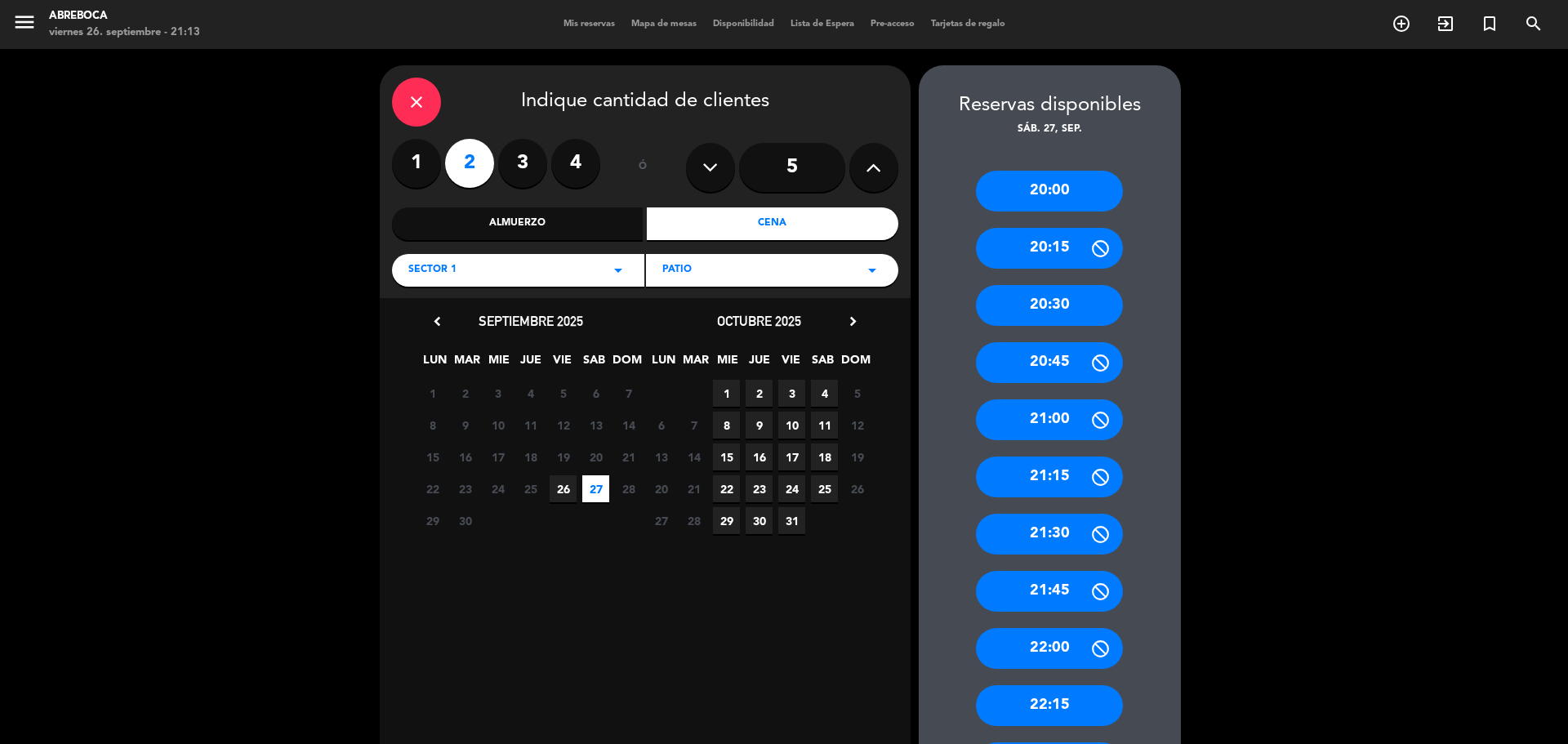
click at [695, 279] on div "PATIO arrow_drop_down" at bounding box center [772, 270] width 253 height 33
click at [686, 307] on div "SALON" at bounding box center [772, 311] width 220 height 16
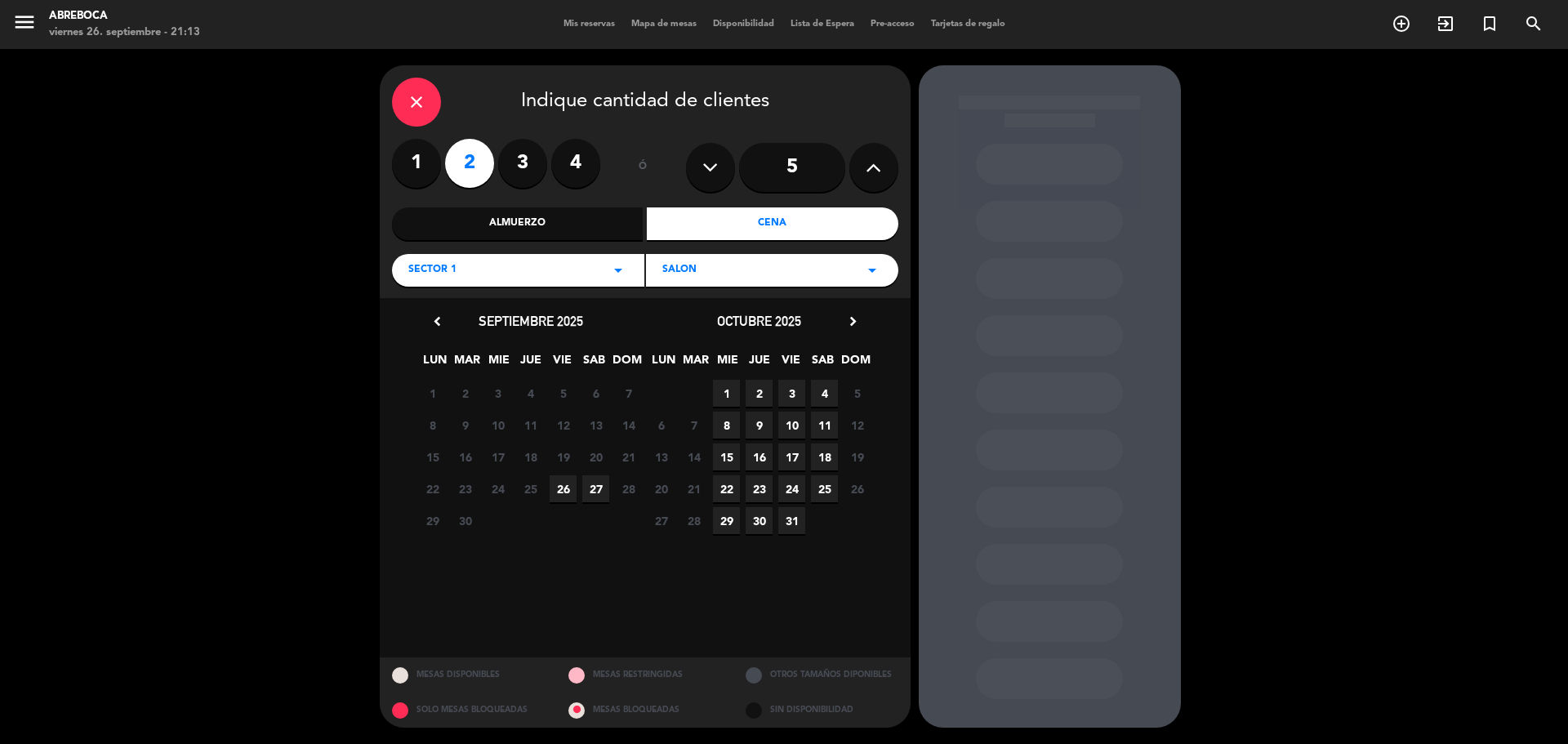
click at [603, 279] on div "SECTOR 1 arrow_drop_down" at bounding box center [518, 270] width 253 height 33
click at [498, 336] on div "SALON" at bounding box center [518, 334] width 220 height 16
click at [623, 283] on div "SALON arrow_drop_down" at bounding box center [518, 270] width 253 height 33
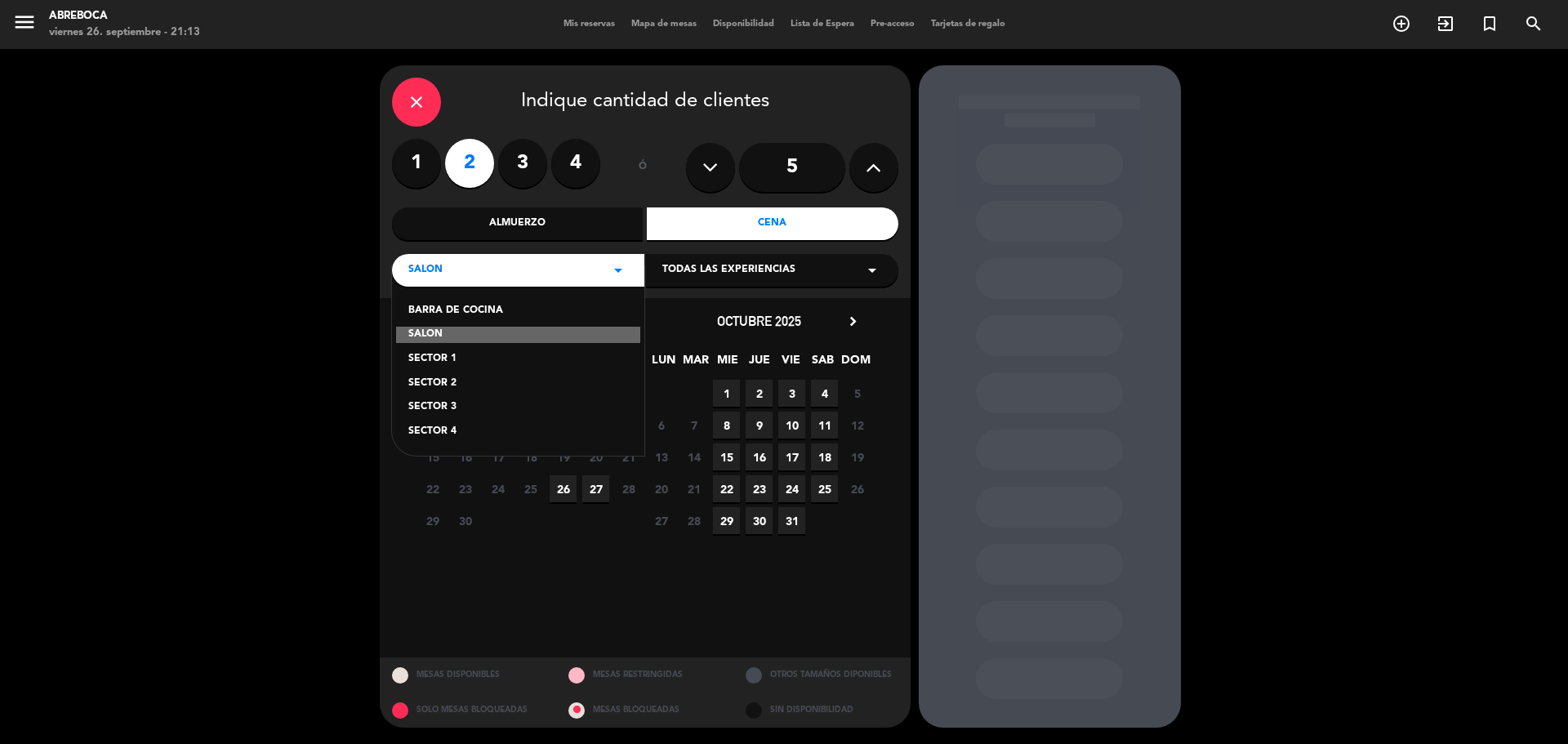
click at [717, 260] on div "Todas las experiencias arrow_drop_down" at bounding box center [772, 270] width 253 height 33
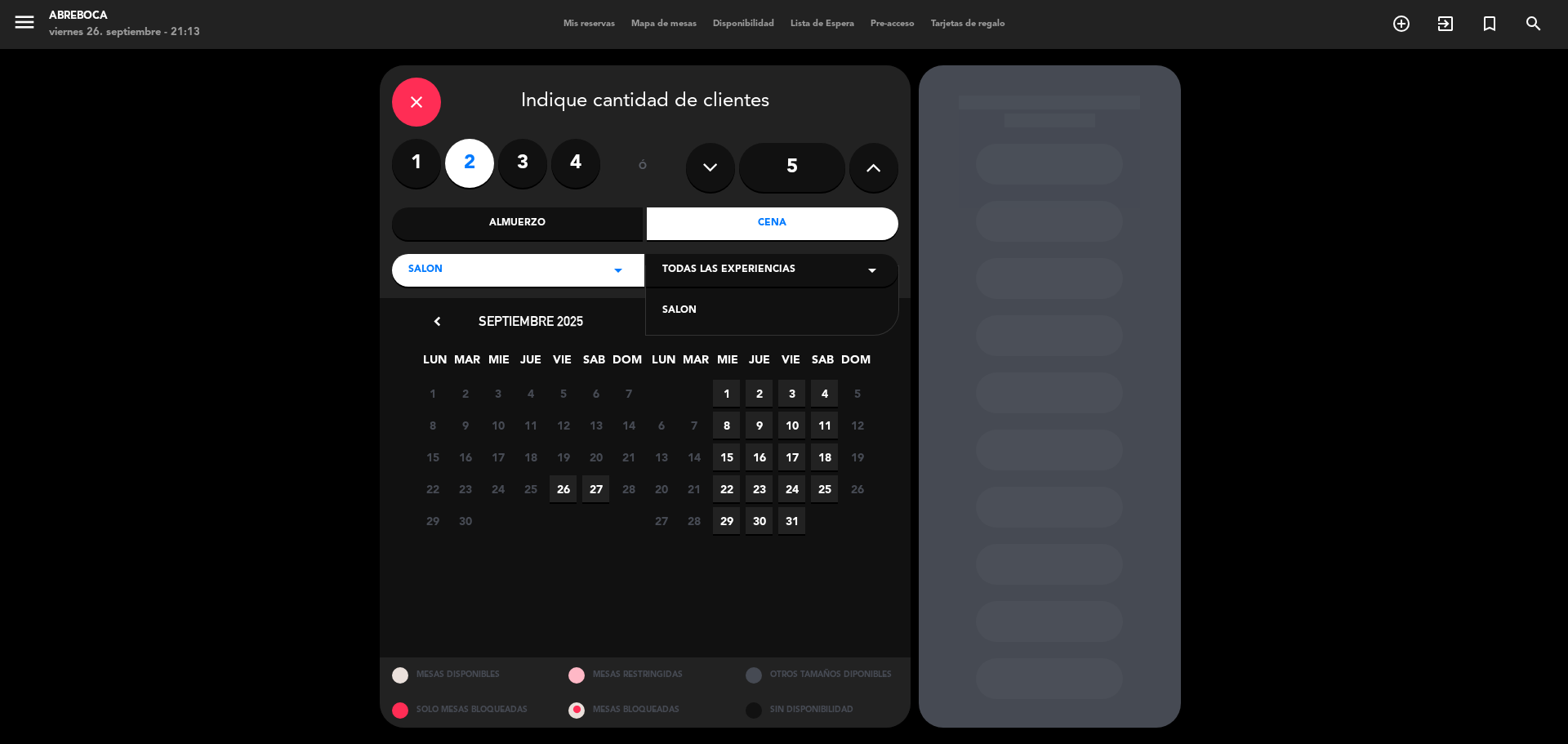
click at [694, 307] on div "SALON" at bounding box center [772, 311] width 220 height 16
click at [602, 488] on span "27" at bounding box center [596, 489] width 27 height 27
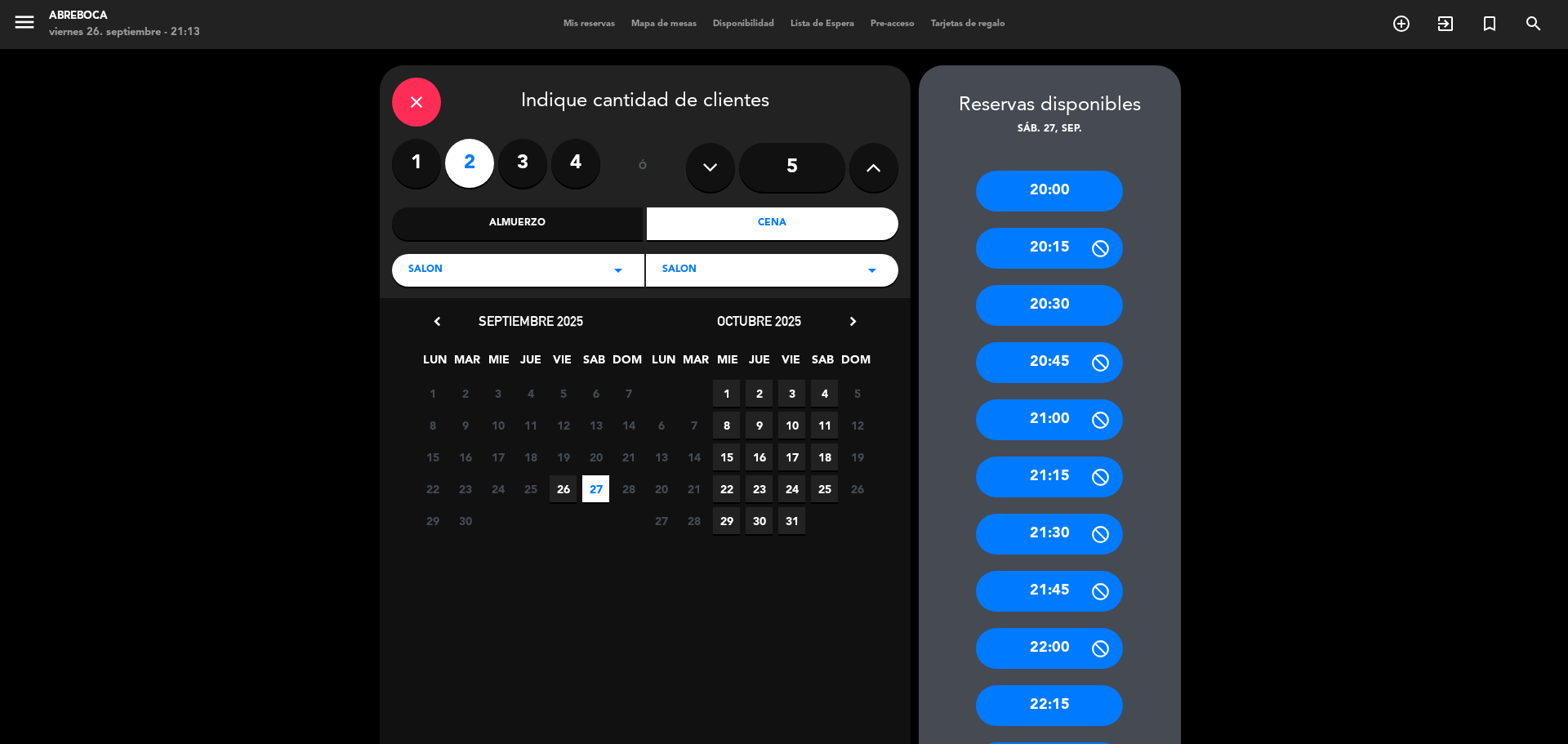
click at [1042, 317] on div "20:30" at bounding box center [1049, 305] width 147 height 41
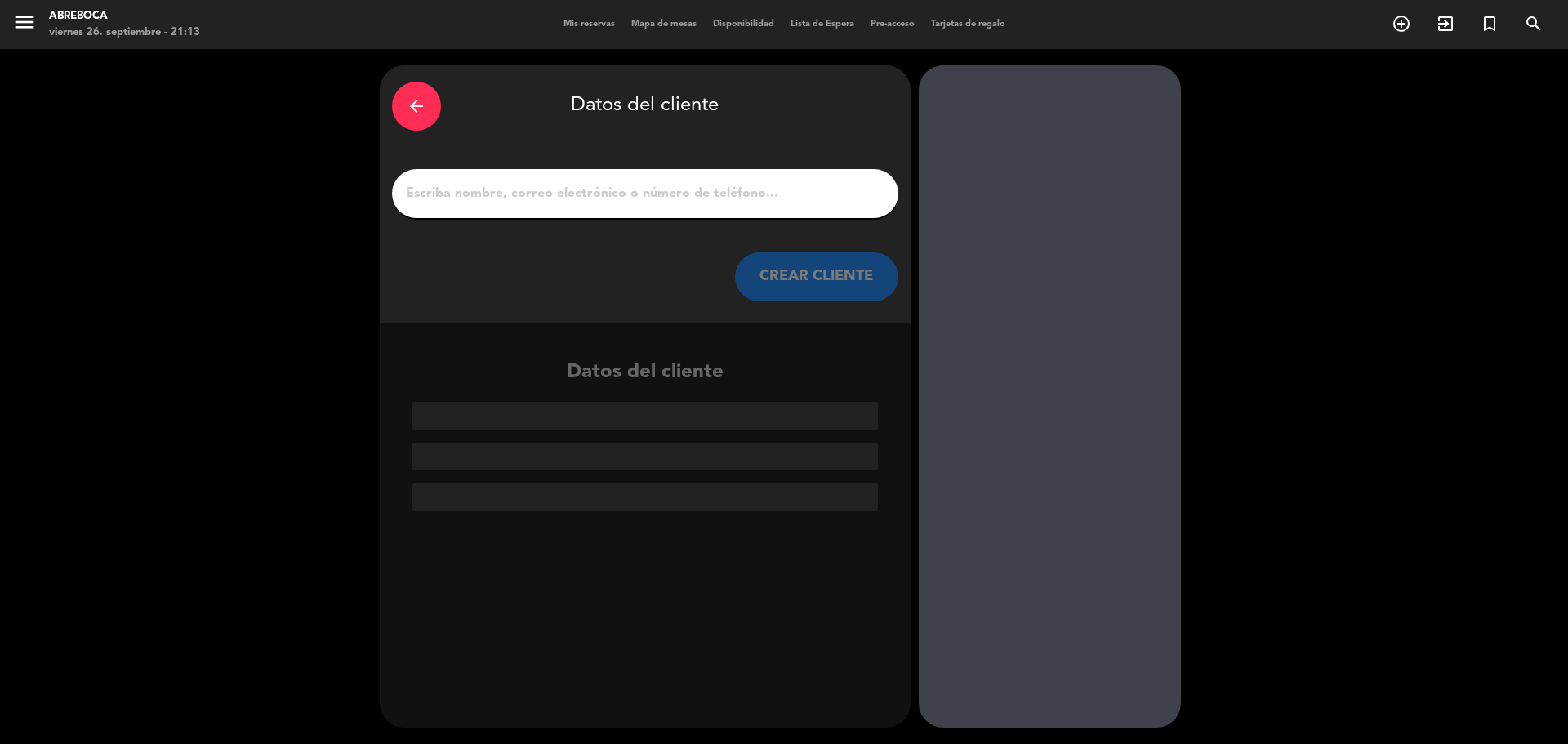
click at [716, 191] on input "1" at bounding box center [645, 193] width 482 height 23
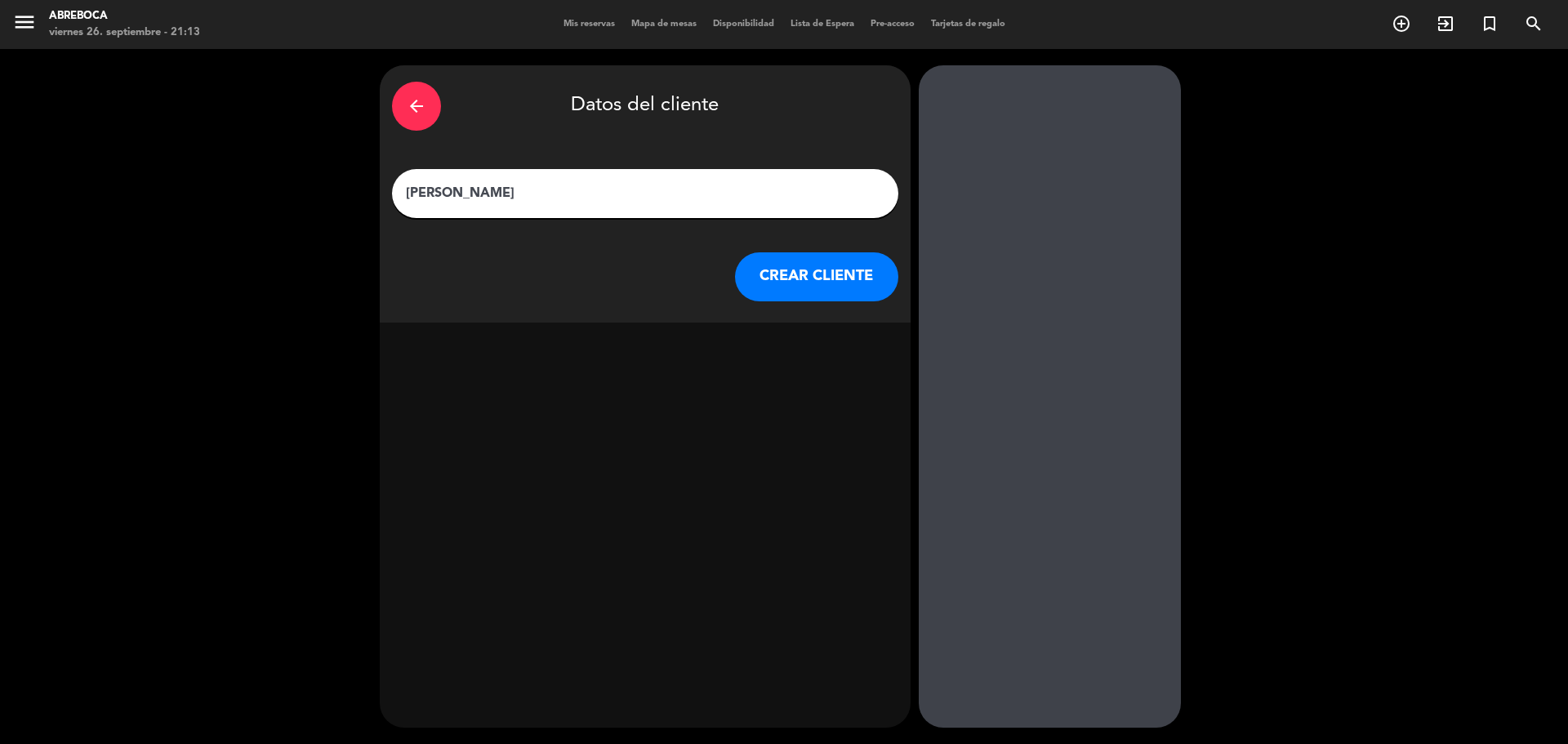
type input "[PERSON_NAME]"
click at [786, 269] on button "CREAR CLIENTE" at bounding box center [816, 277] width 163 height 49
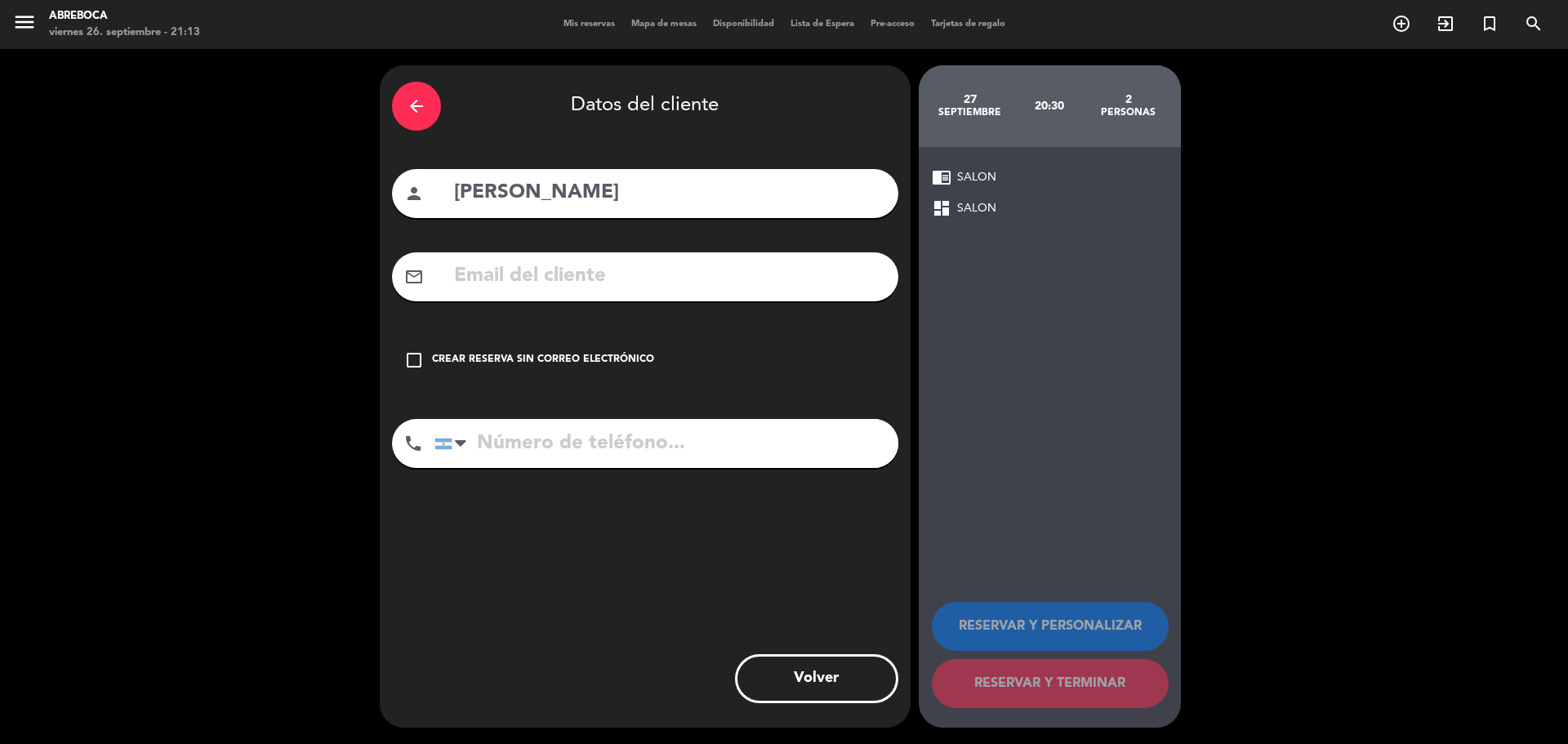
click at [522, 363] on div "Crear reserva sin correo electrónico" at bounding box center [542, 360] width 222 height 16
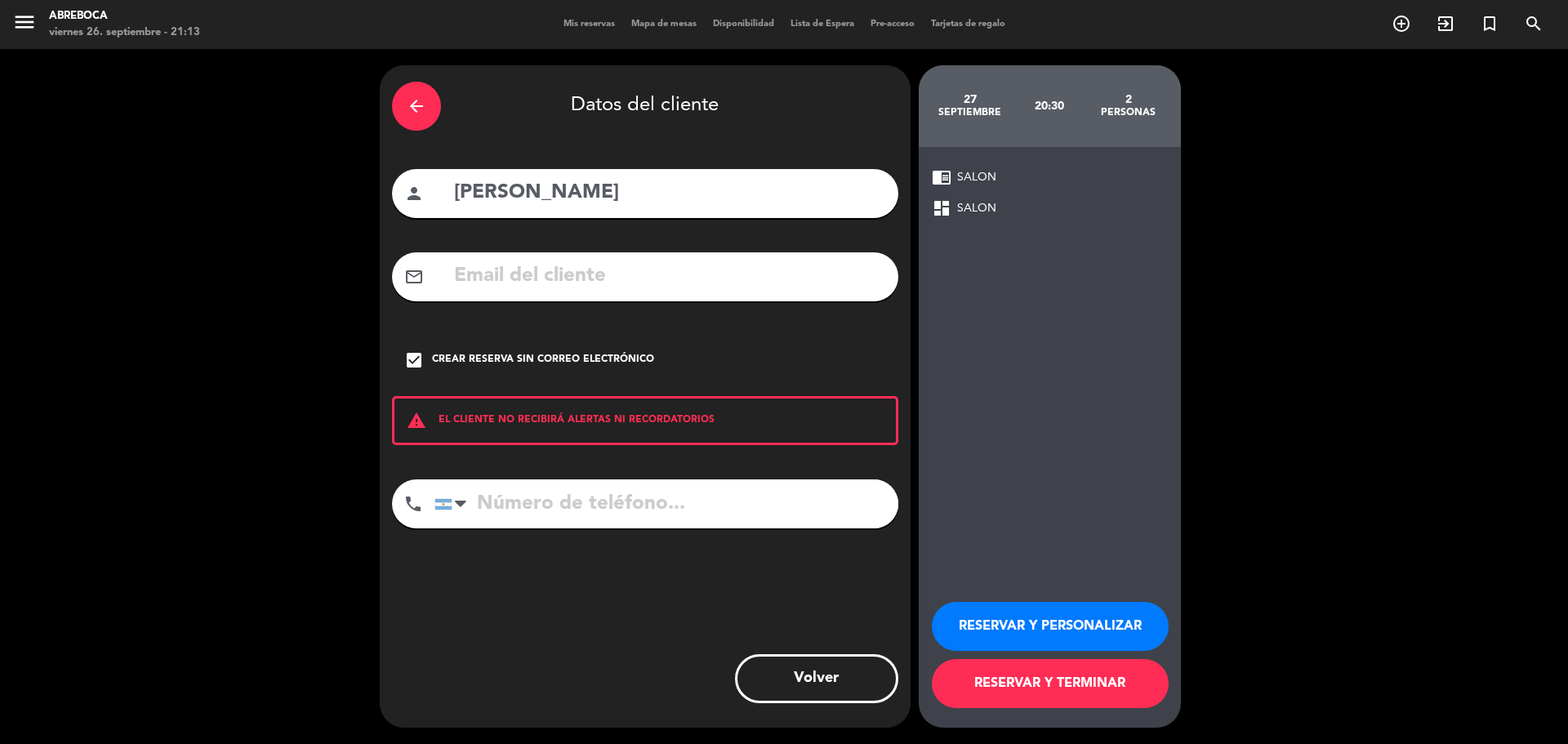
click at [522, 363] on div "Crear reserva sin correo electrónico" at bounding box center [542, 360] width 222 height 16
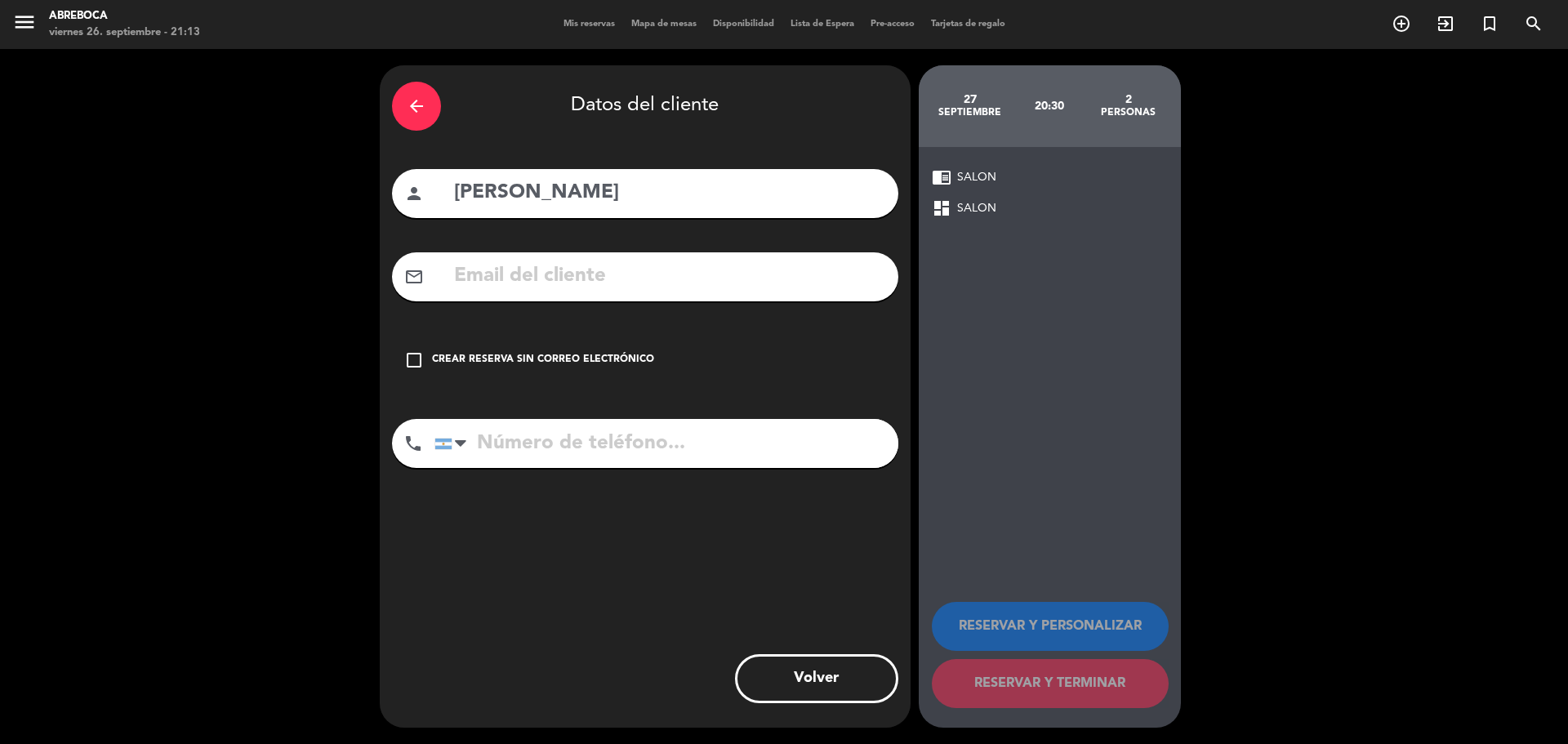
click at [495, 272] on input "text" at bounding box center [669, 276] width 433 height 34
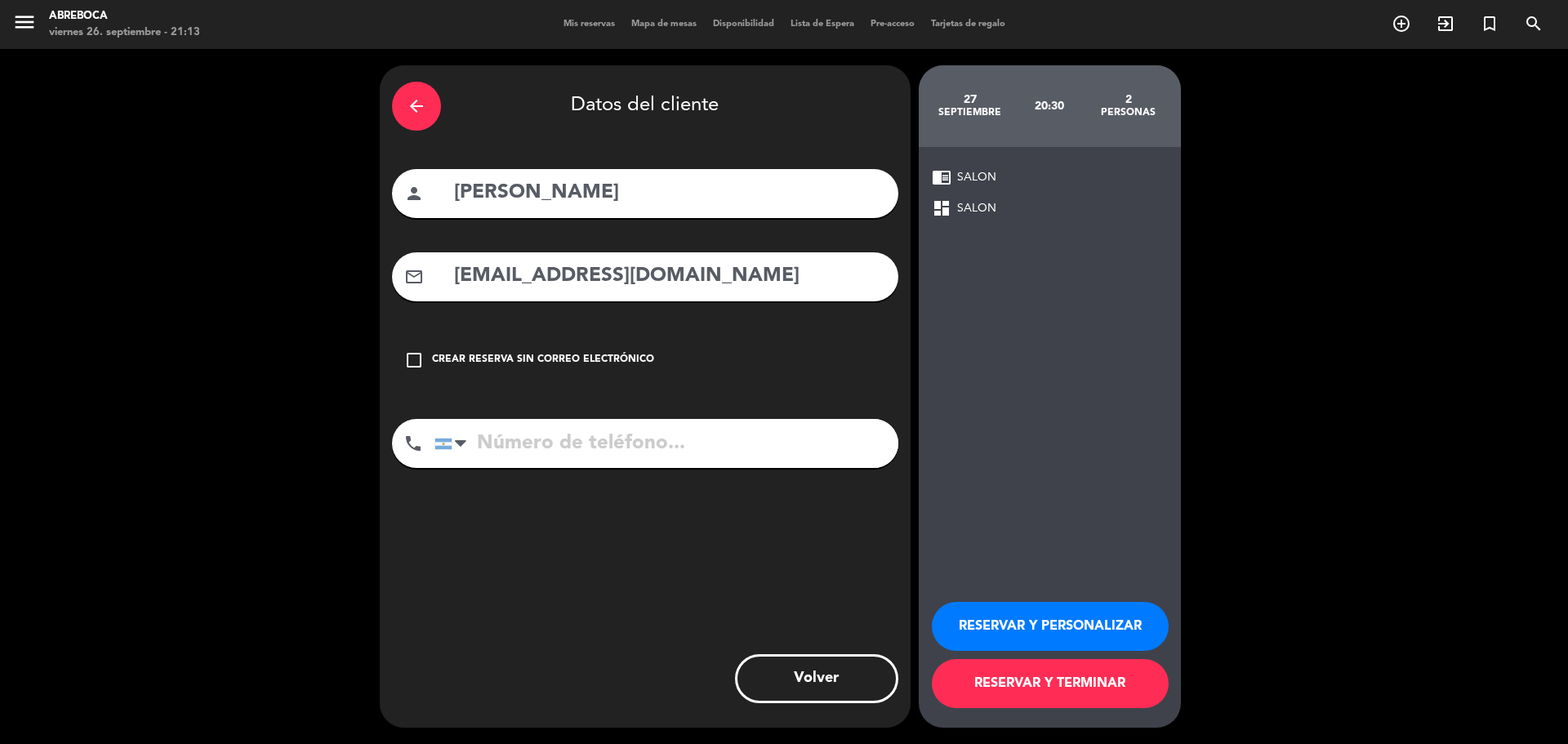
type input "[EMAIL_ADDRESS][DOMAIN_NAME]"
type input "1149806675"
click at [1082, 633] on button "RESERVAR Y PERSONALIZAR" at bounding box center [1050, 626] width 237 height 49
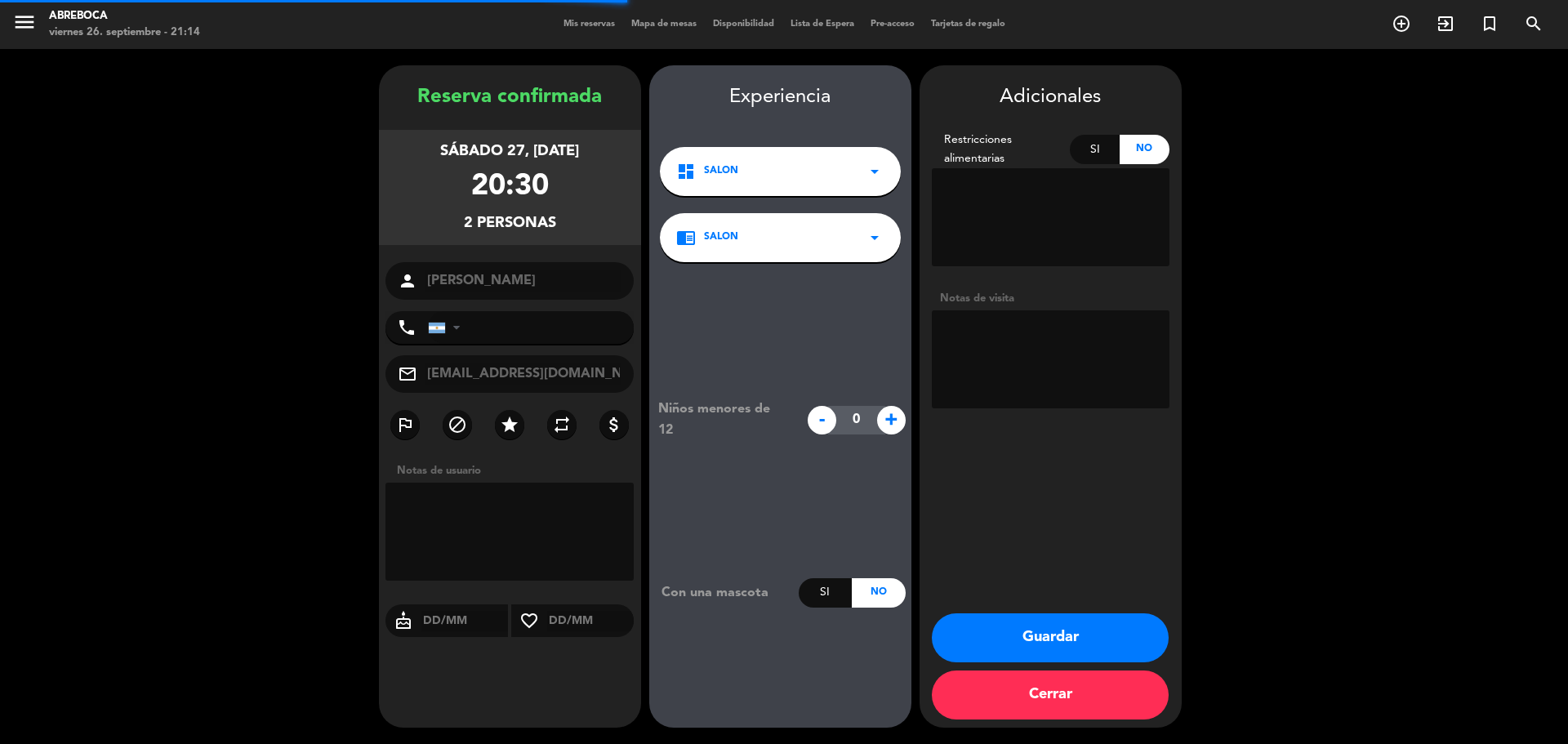
type input "[PHONE_NUMBER]"
click at [1070, 639] on button "Guardar" at bounding box center [1050, 638] width 237 height 49
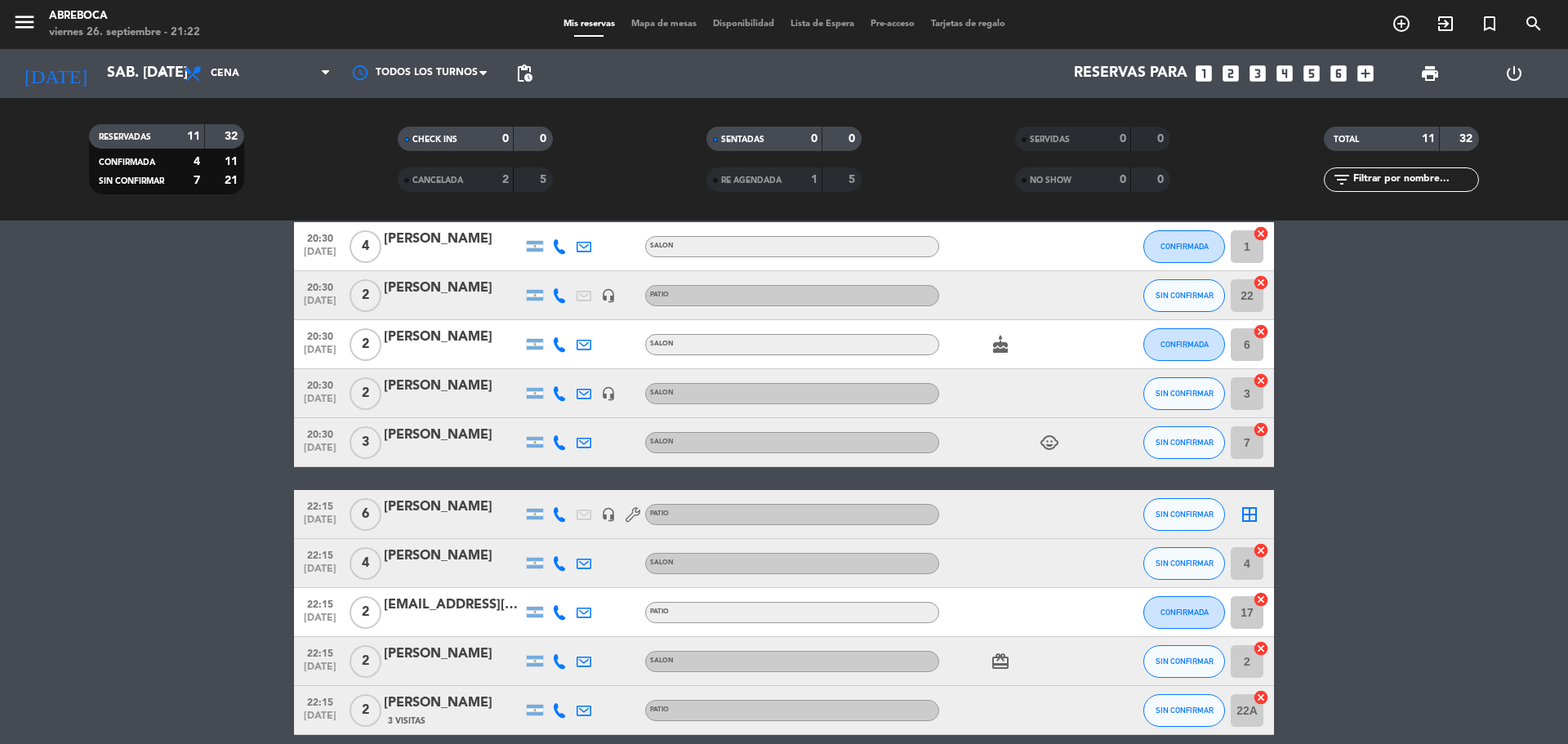
scroll to position [149, 0]
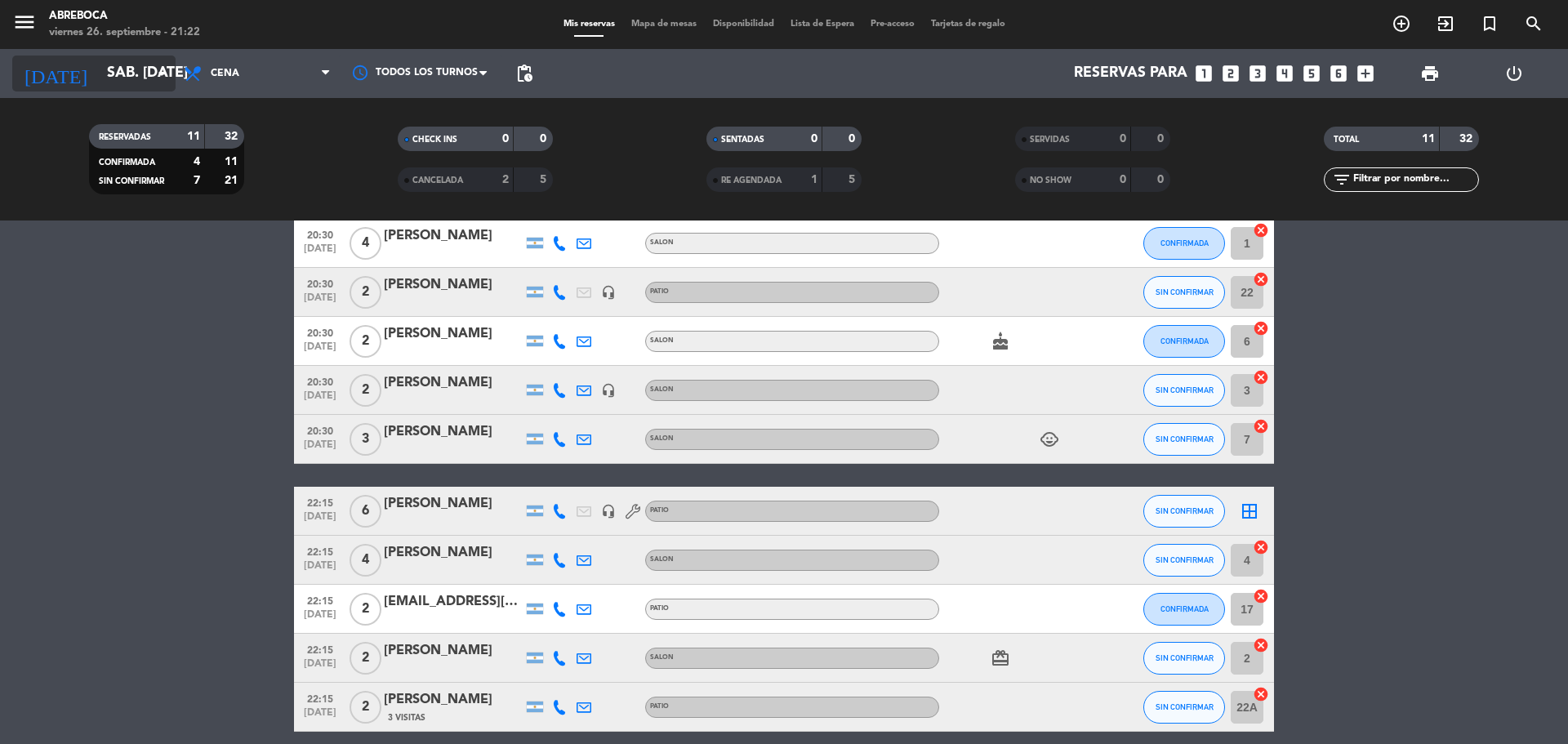
click at [152, 63] on icon "arrow_drop_down" at bounding box center [161, 73] width 19 height 19
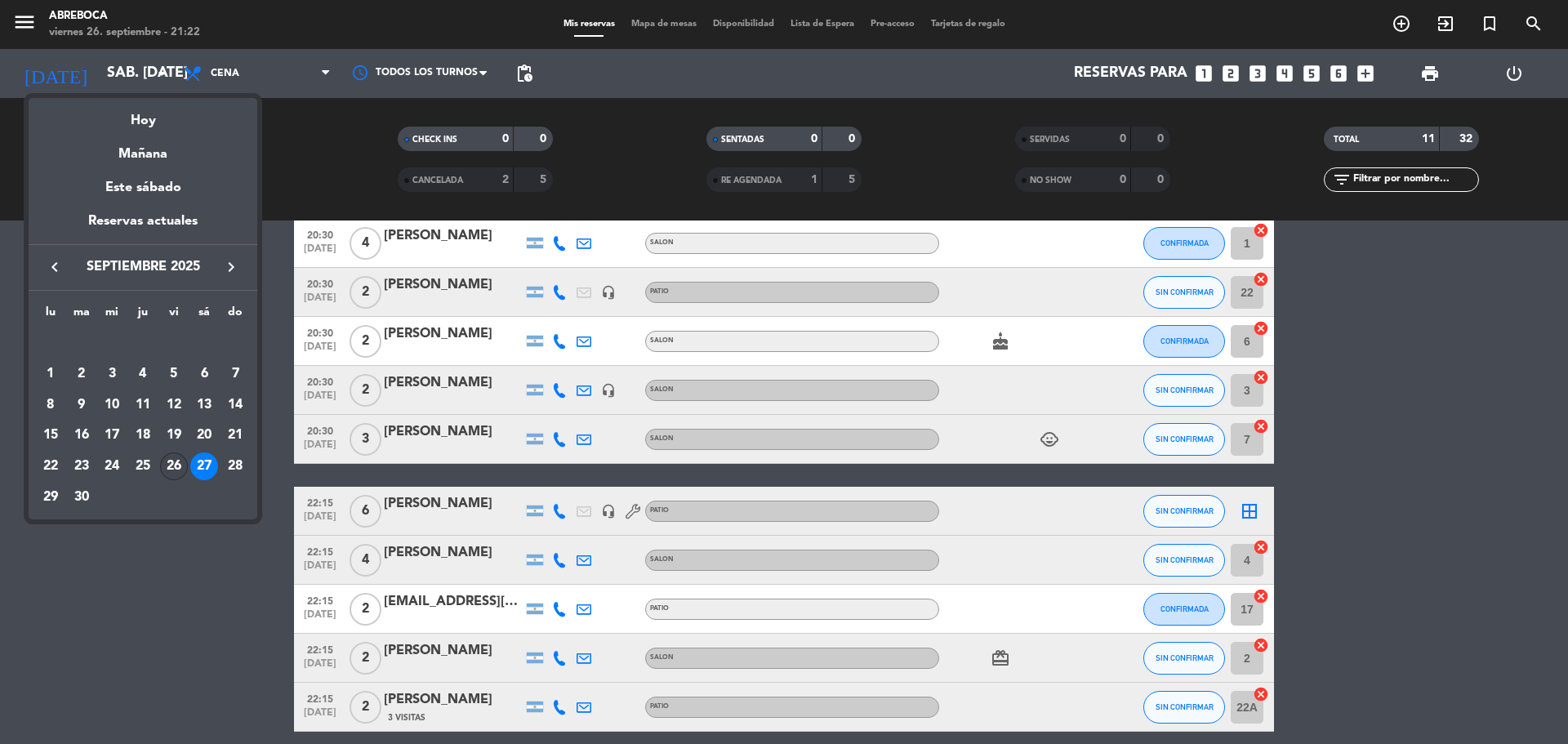
click at [161, 463] on div "26" at bounding box center [173, 466] width 28 height 28
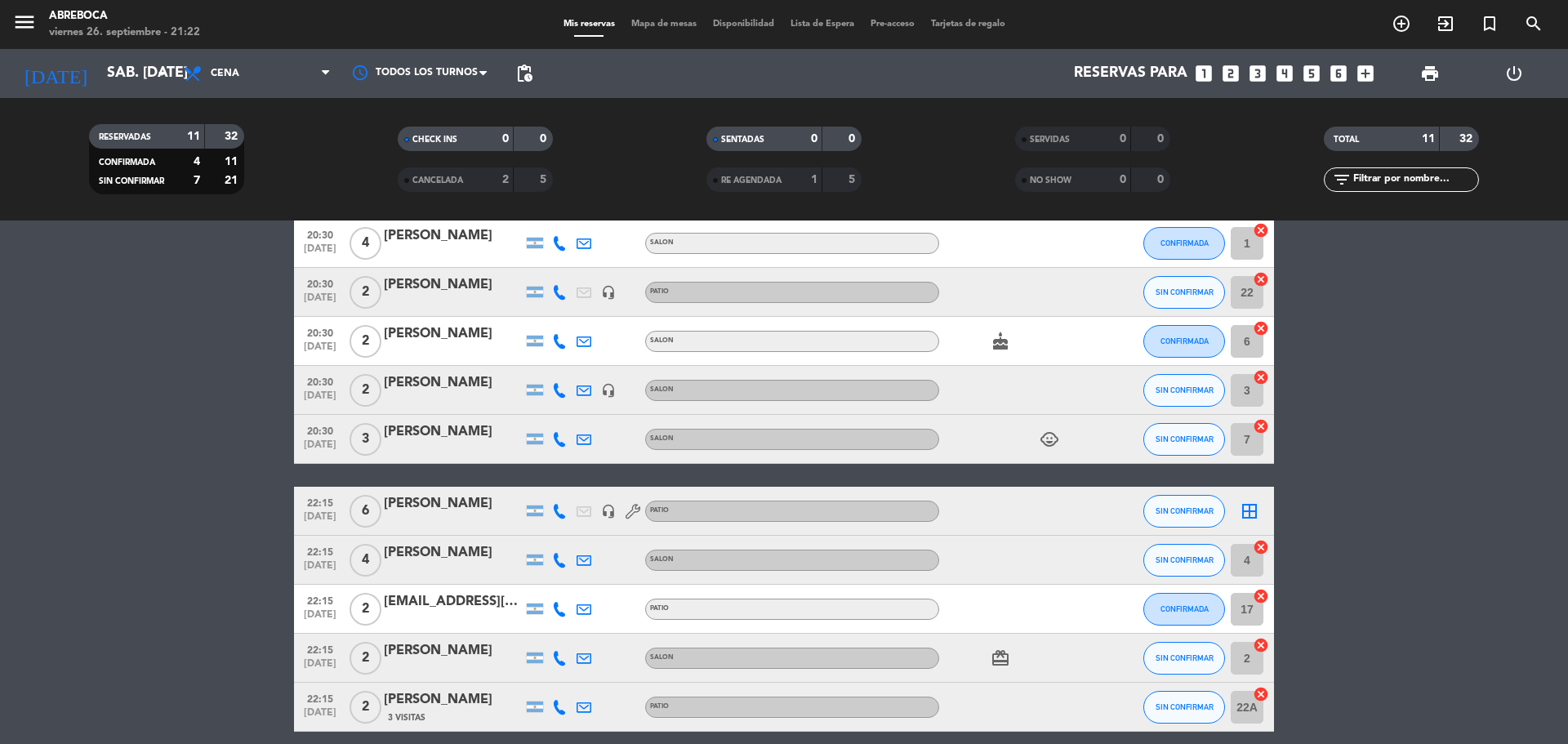
type input "vie. [DATE]"
